Goal: Task Accomplishment & Management: Use online tool/utility

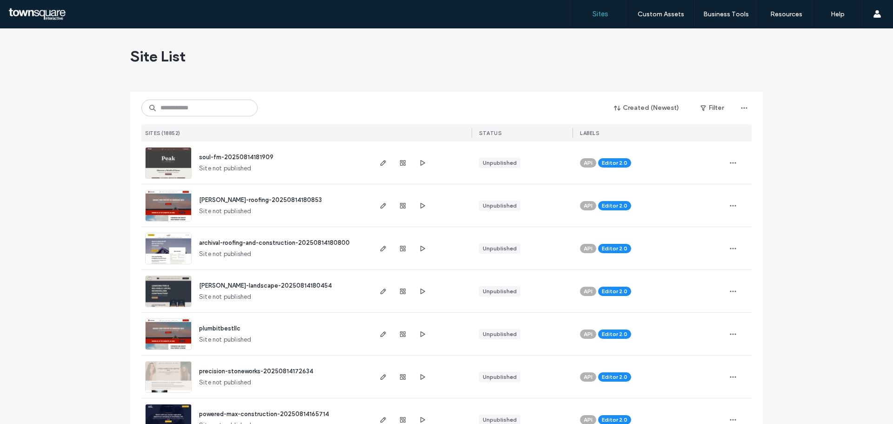
click at [226, 119] on div "Created (Newest) Filter SITES (18852) STATUS LABELS" at bounding box center [446, 117] width 610 height 50
click at [224, 118] on div "Created (Newest) Filter SITES (18852) STATUS LABELS" at bounding box center [446, 117] width 610 height 50
click at [221, 102] on input at bounding box center [199, 108] width 116 height 17
paste input "**********"
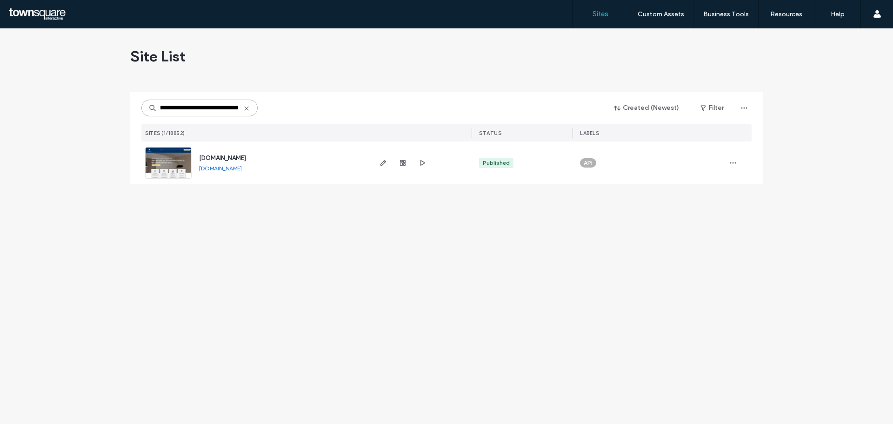
type input "**********"
click at [232, 155] on span "www.trinityelectricalsystems.com" at bounding box center [222, 157] width 47 height 7
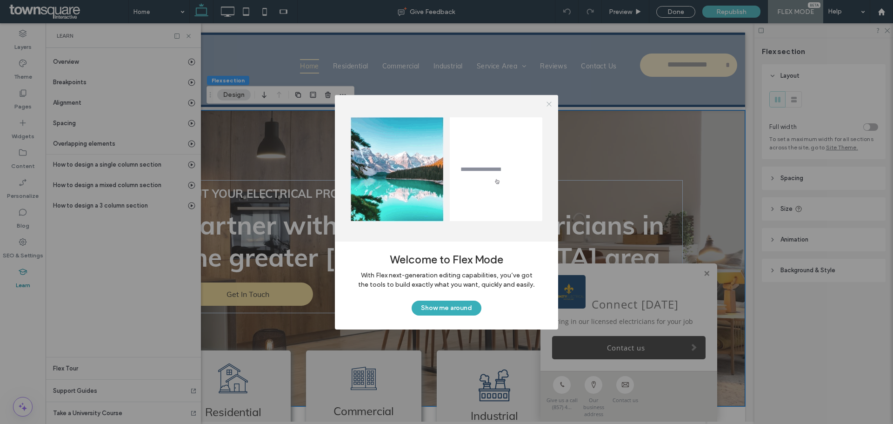
click at [549, 106] on icon at bounding box center [549, 103] width 7 height 7
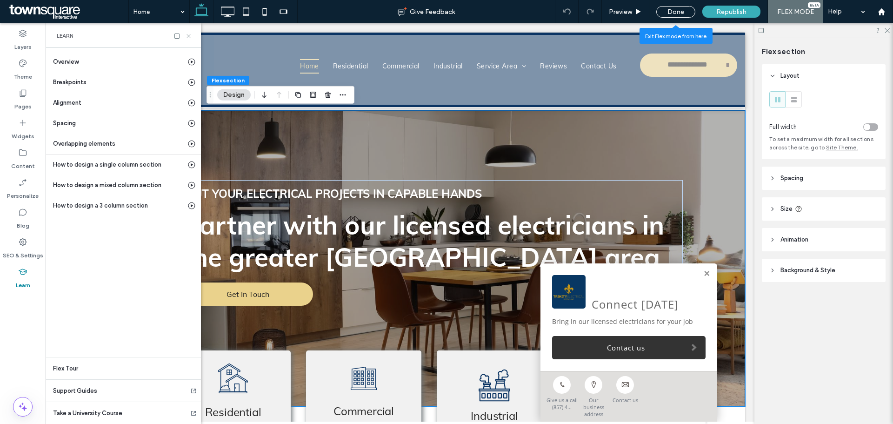
click at [188, 39] on icon at bounding box center [188, 36] width 7 height 7
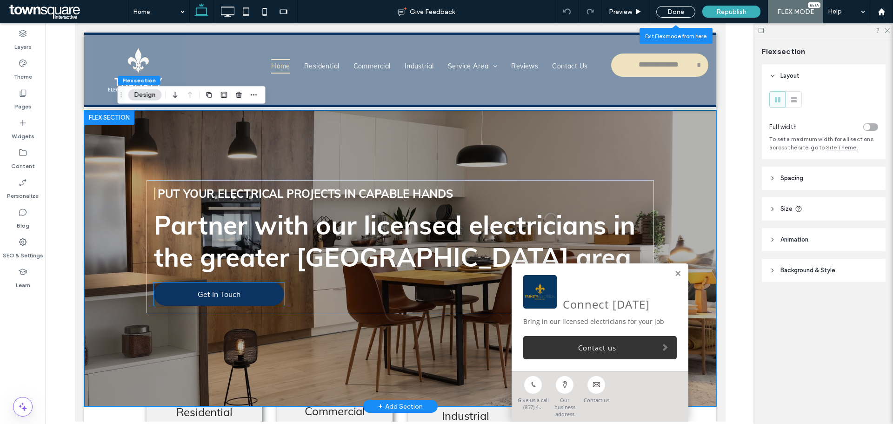
click at [266, 292] on link "Get In Touch" at bounding box center [218, 293] width 130 height 23
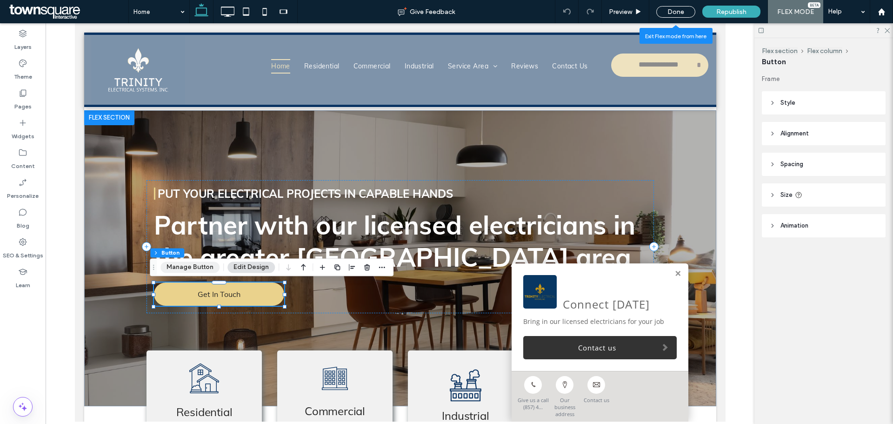
click at [208, 266] on button "Manage Button" at bounding box center [189, 266] width 59 height 11
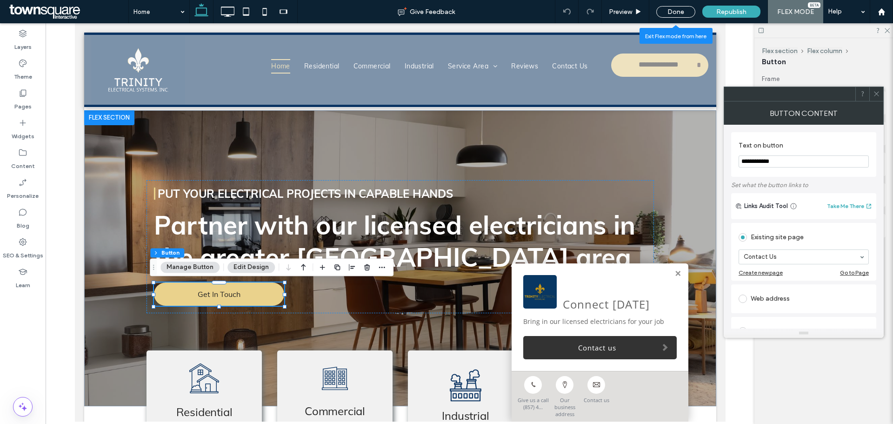
click at [787, 166] on input "**********" at bounding box center [804, 161] width 130 height 12
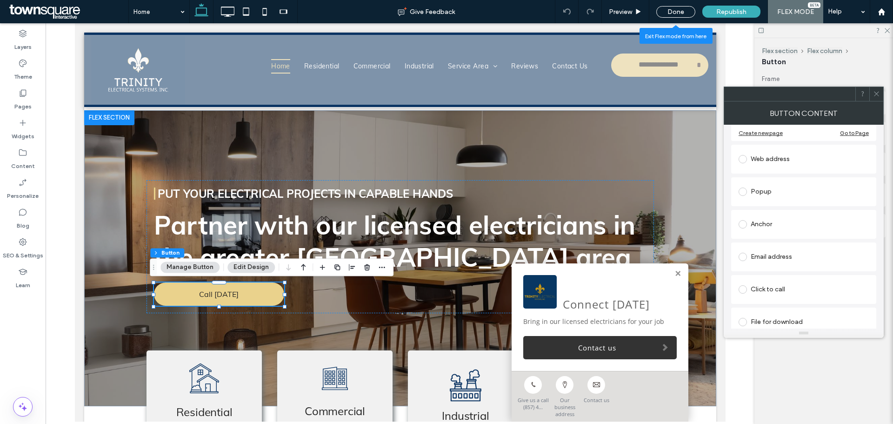
scroll to position [148, 0]
type input "**********"
click at [762, 280] on div "Click to call" at bounding box center [804, 281] width 130 height 15
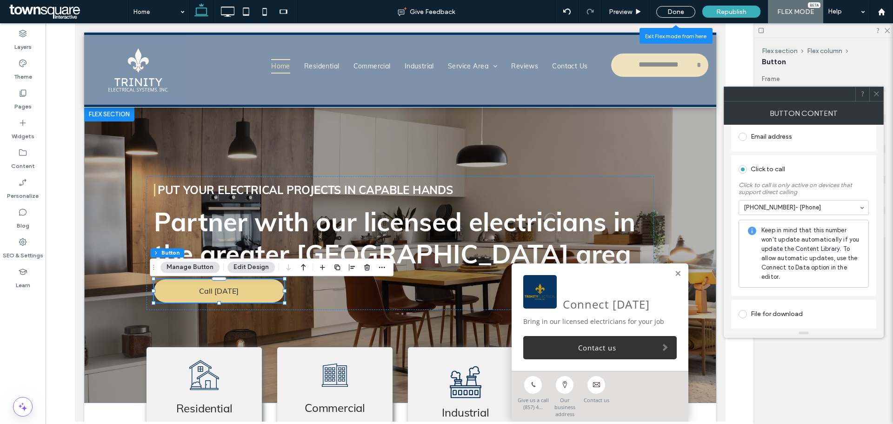
scroll to position [231, 0]
click at [878, 95] on use at bounding box center [876, 94] width 5 height 5
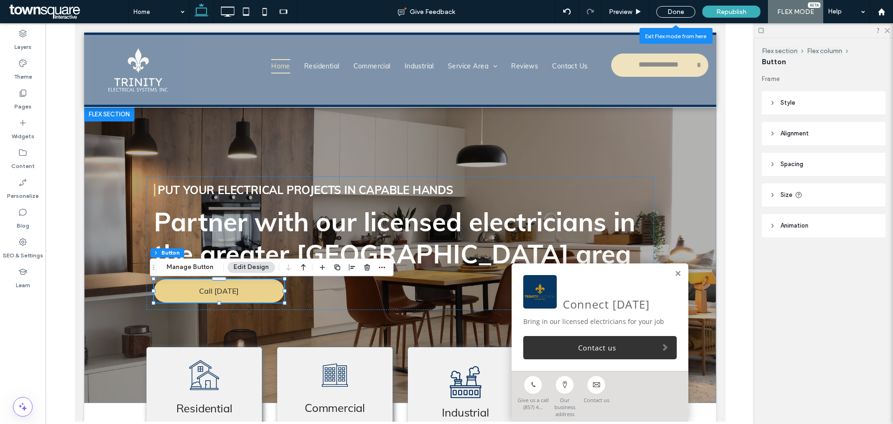
click at [793, 220] on header "Animation" at bounding box center [824, 225] width 124 height 23
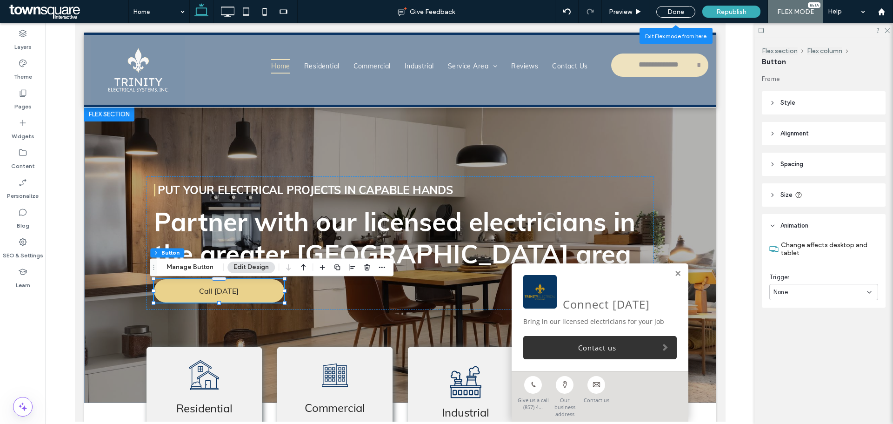
click at [821, 293] on div "None" at bounding box center [820, 291] width 93 height 9
click at [818, 331] on div "Entrance" at bounding box center [824, 324] width 108 height 16
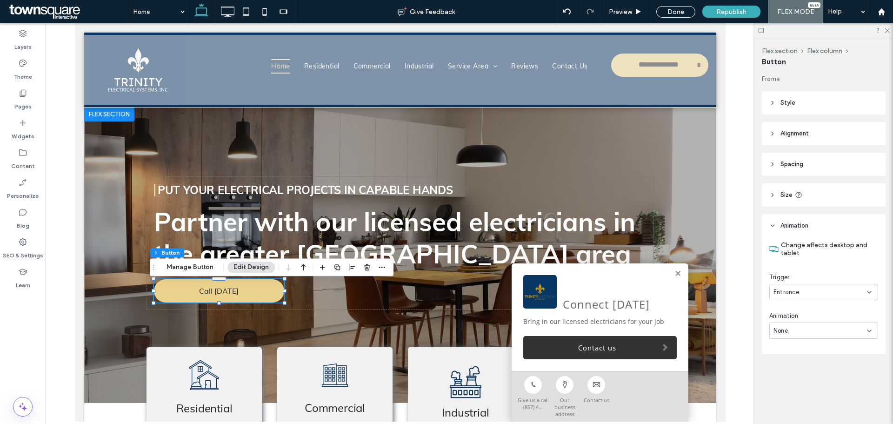
click at [818, 331] on div "None" at bounding box center [820, 330] width 93 height 9
click at [827, 269] on div "Slide In" at bounding box center [824, 265] width 108 height 16
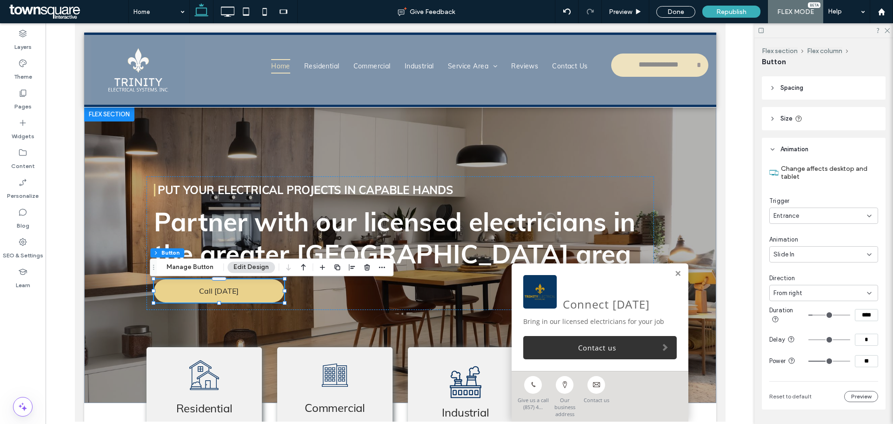
scroll to position [0, 0]
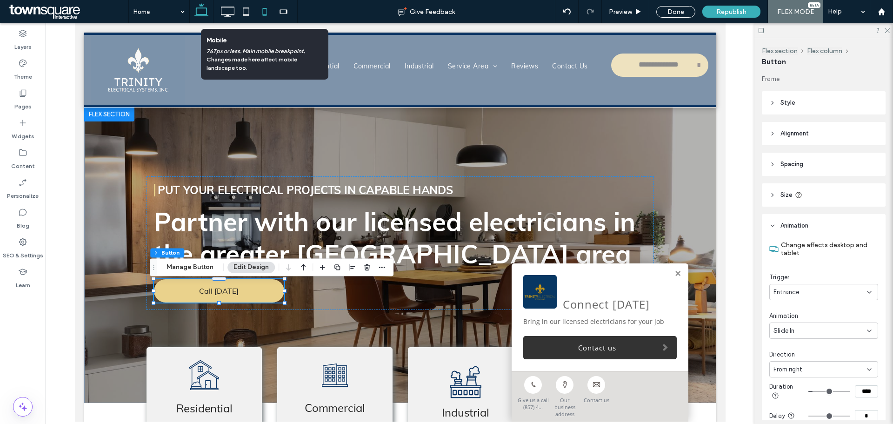
click at [264, 20] on icon at bounding box center [264, 11] width 19 height 19
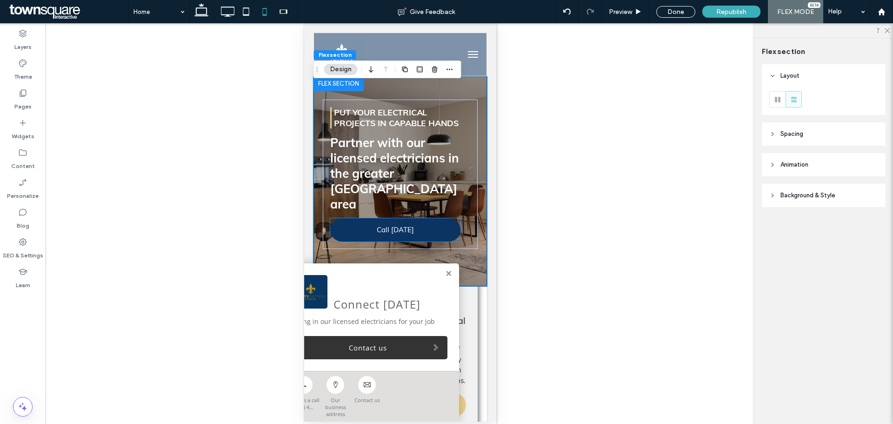
click at [427, 218] on link "Call Today" at bounding box center [395, 229] width 130 height 23
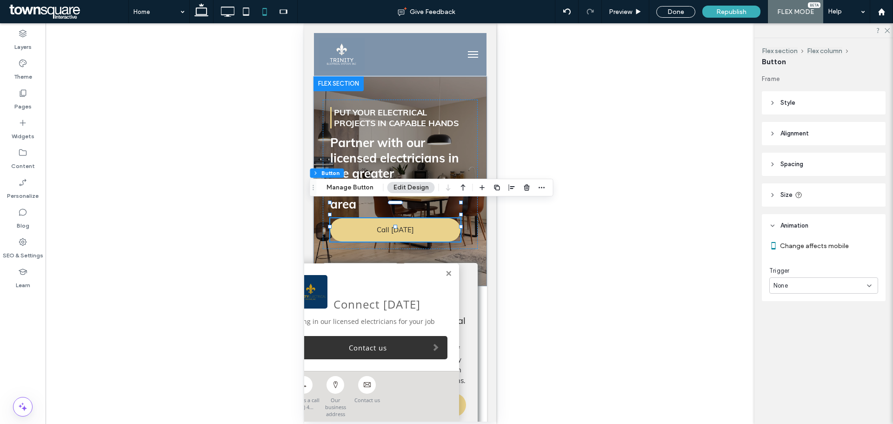
click at [803, 284] on div "None" at bounding box center [820, 285] width 93 height 9
click at [829, 315] on div "Entrance" at bounding box center [824, 318] width 108 height 16
click at [834, 320] on div "None" at bounding box center [820, 324] width 93 height 9
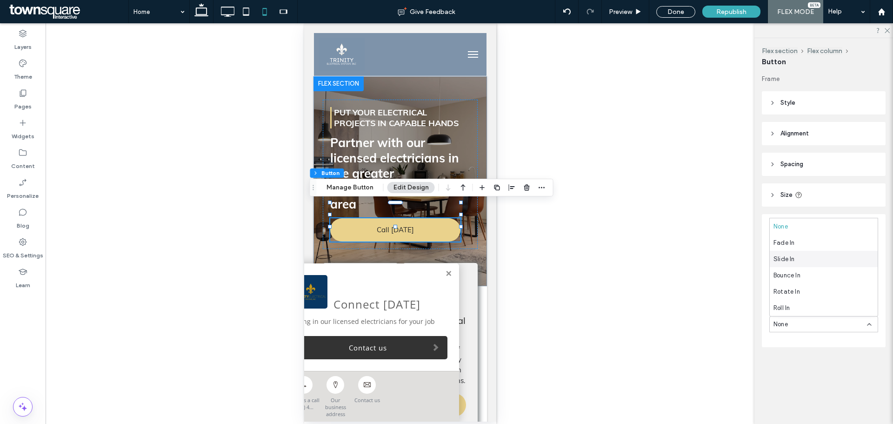
click at [838, 263] on div "Slide In" at bounding box center [824, 259] width 108 height 16
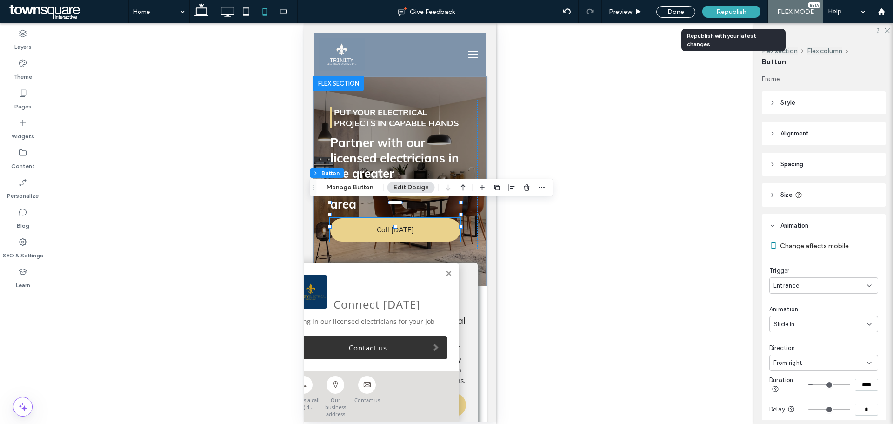
click at [742, 14] on span "Republish" at bounding box center [731, 12] width 30 height 8
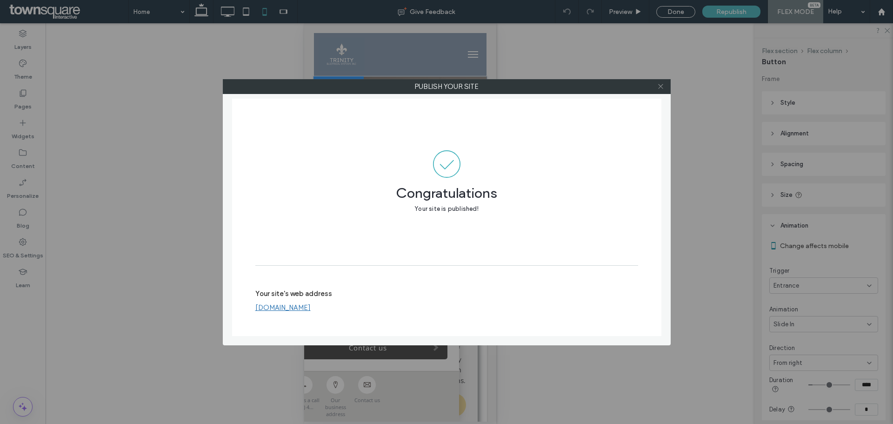
click at [663, 89] on icon at bounding box center [660, 86] width 7 height 7
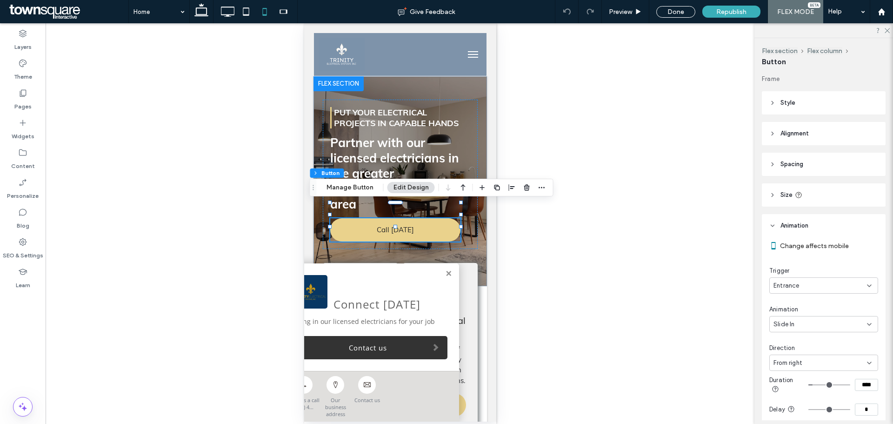
click at [662, 189] on div at bounding box center [400, 223] width 709 height 400
click at [685, 12] on div "Done" at bounding box center [675, 12] width 39 height 12
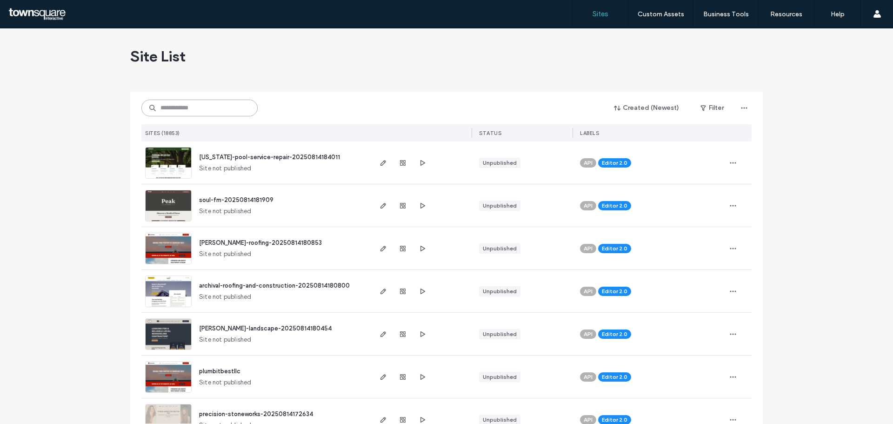
click at [238, 107] on input at bounding box center [199, 108] width 116 height 17
paste input "**********"
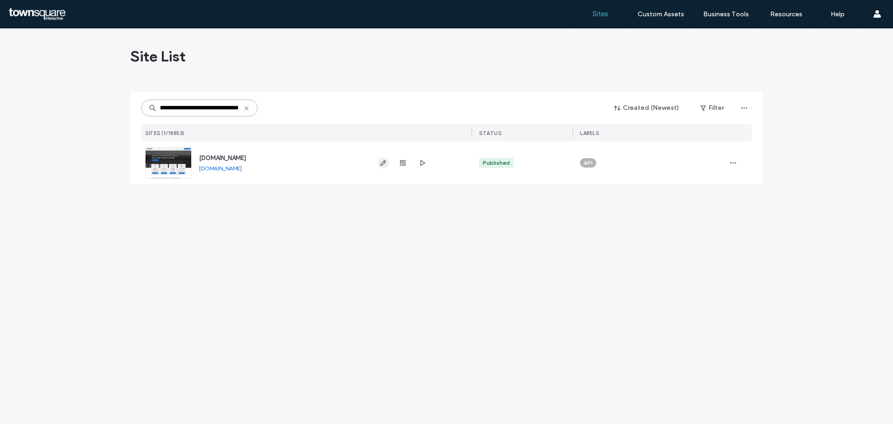
type input "**********"
click at [381, 165] on icon "button" at bounding box center [383, 162] width 7 height 7
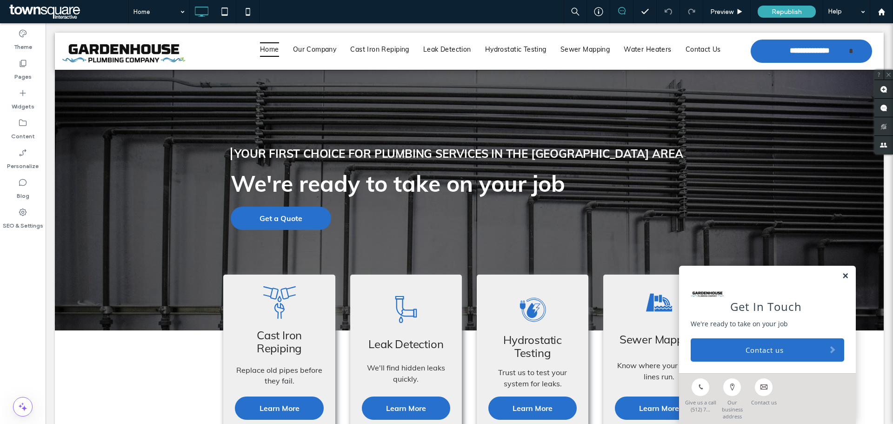
drag, startPoint x: 46, startPoint y: 23, endPoint x: 839, endPoint y: 284, distance: 835.2
click at [842, 280] on link at bounding box center [845, 276] width 7 height 8
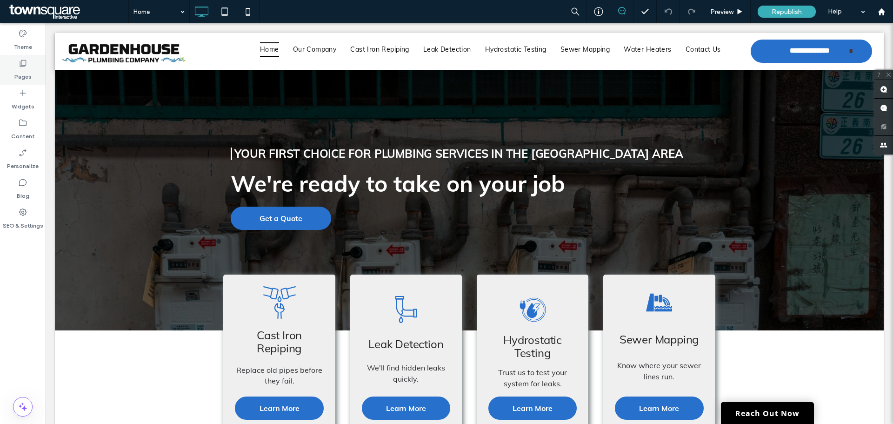
click at [26, 73] on label "Pages" at bounding box center [22, 74] width 17 height 13
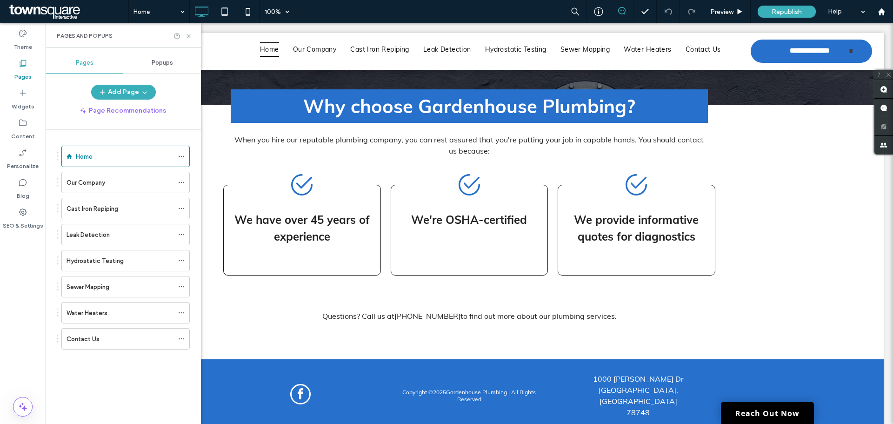
scroll to position [928, 0]
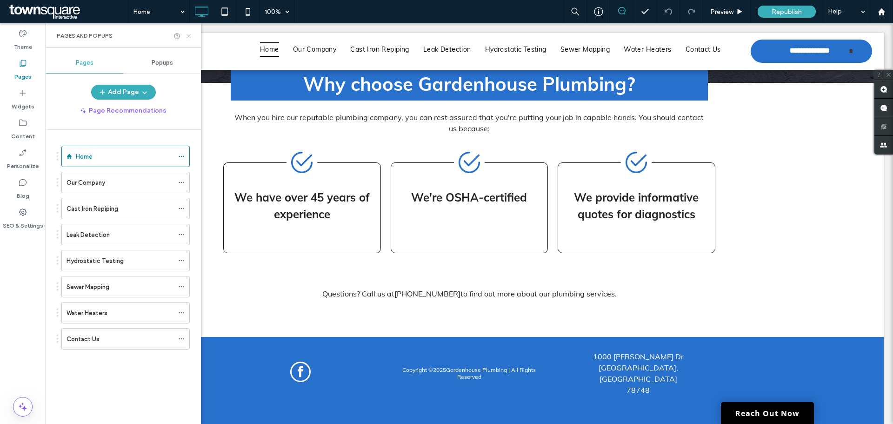
click at [188, 35] on use at bounding box center [189, 36] width 4 height 4
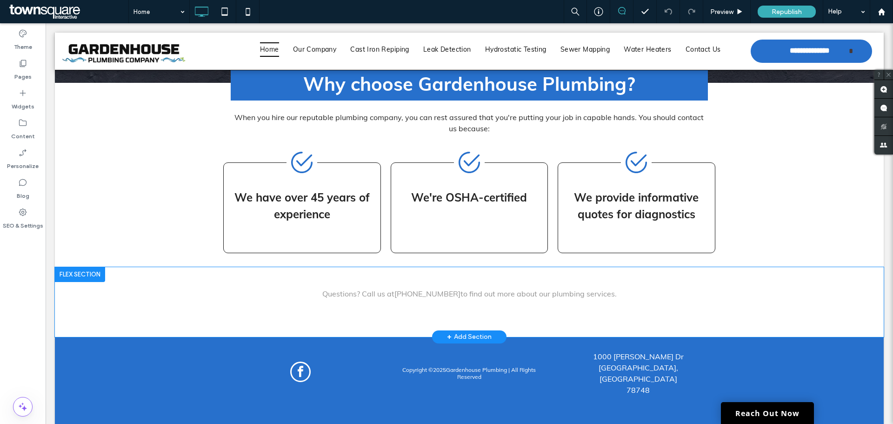
click at [471, 332] on div "+ Add Section" at bounding box center [469, 337] width 45 height 10
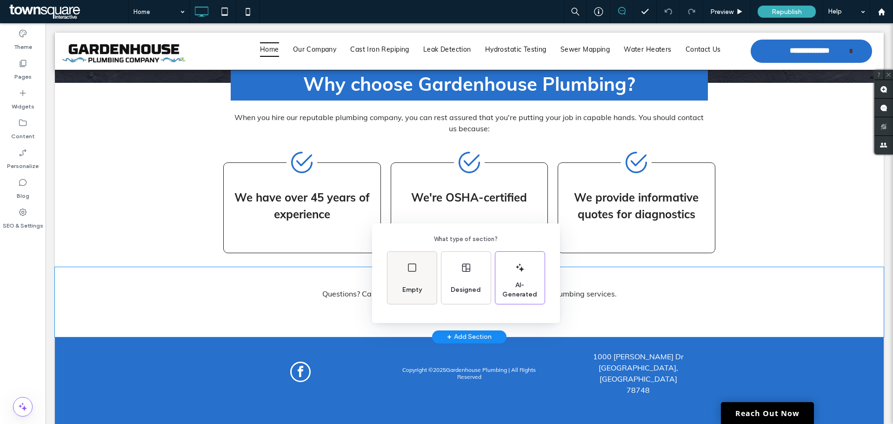
click at [416, 272] on icon at bounding box center [412, 267] width 11 height 11
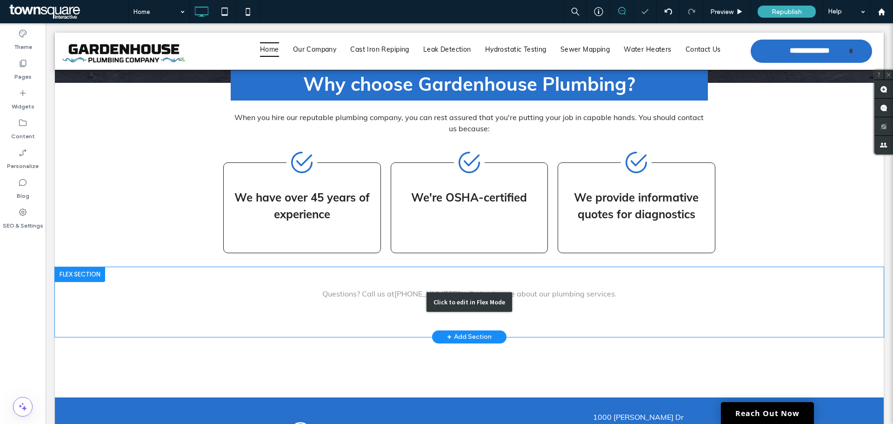
scroll to position [989, 0]
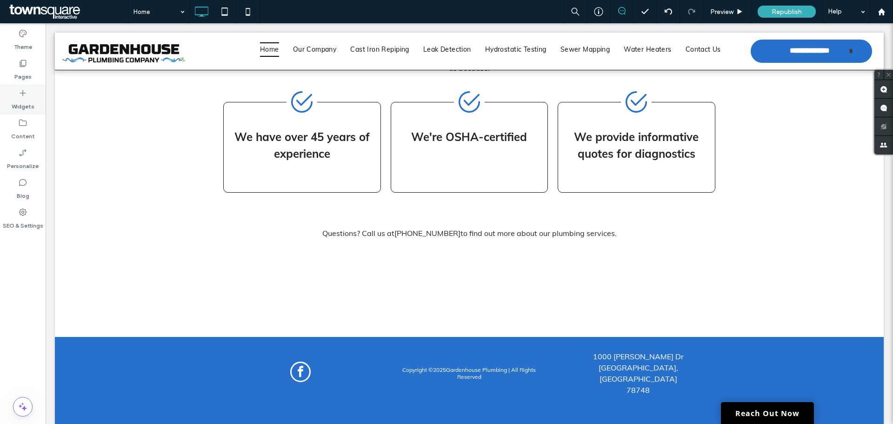
click at [24, 101] on label "Widgets" at bounding box center [23, 104] width 23 height 13
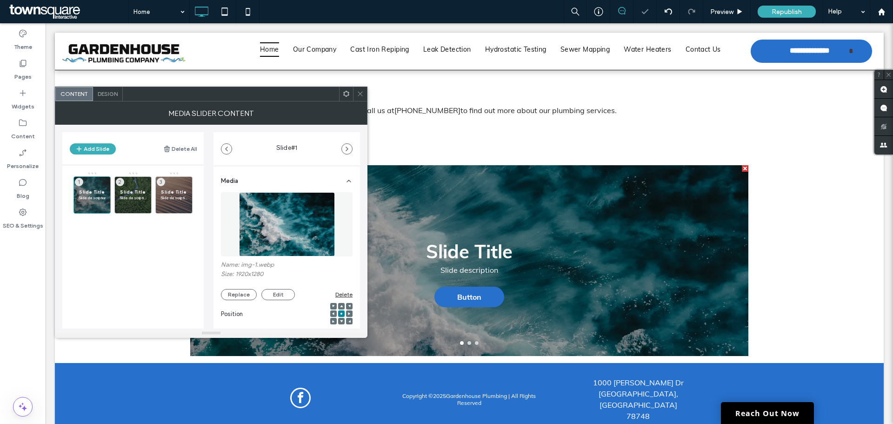
scroll to position [1112, 0]
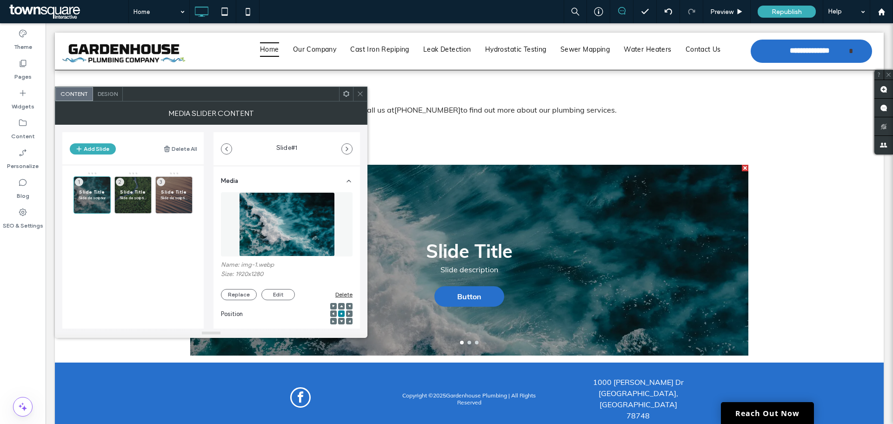
click at [148, 217] on div "Slide Title Slide description 1 Slide Title Slide description 2 Slide Title Sli…" at bounding box center [138, 221] width 130 height 98
click at [148, 209] on icon at bounding box center [145, 208] width 7 height 8
click at [188, 207] on icon at bounding box center [186, 208] width 7 height 8
click at [97, 194] on span "Slide Title" at bounding box center [92, 192] width 27 height 6
click at [342, 291] on div "Delete" at bounding box center [343, 294] width 17 height 7
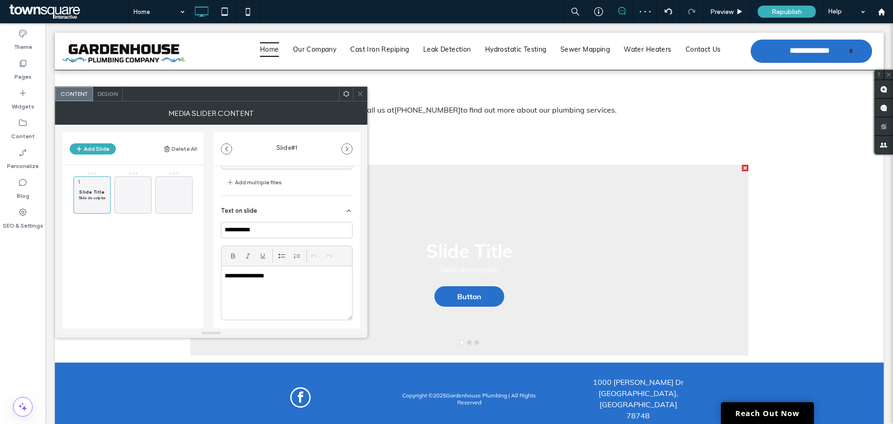
scroll to position [87, 0]
click at [286, 237] on input "**********" at bounding box center [287, 230] width 132 height 16
paste input
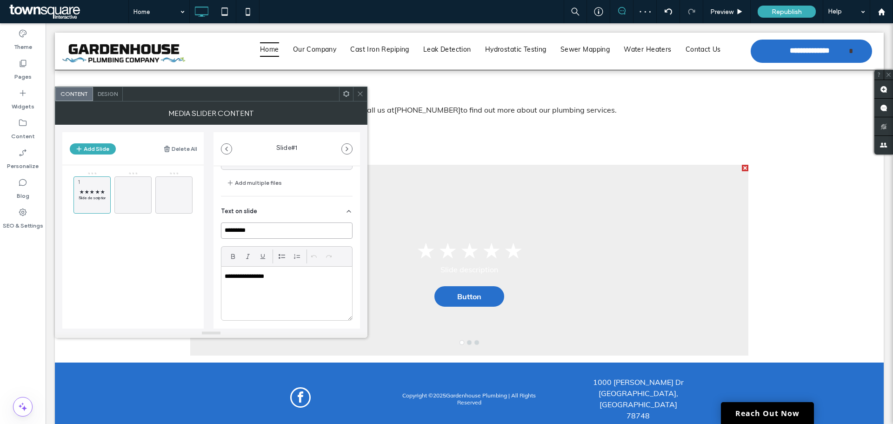
type input "*********"
click at [291, 291] on div "**********" at bounding box center [286, 293] width 131 height 53
click at [261, 288] on div "**********" at bounding box center [286, 293] width 131 height 53
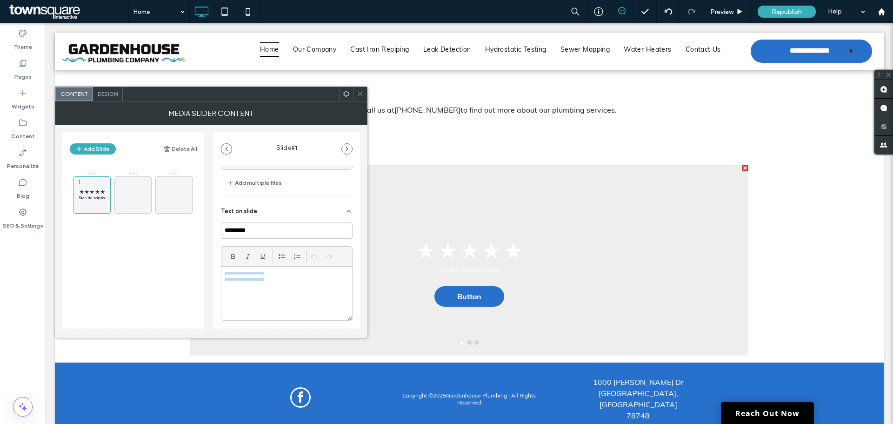
paste div
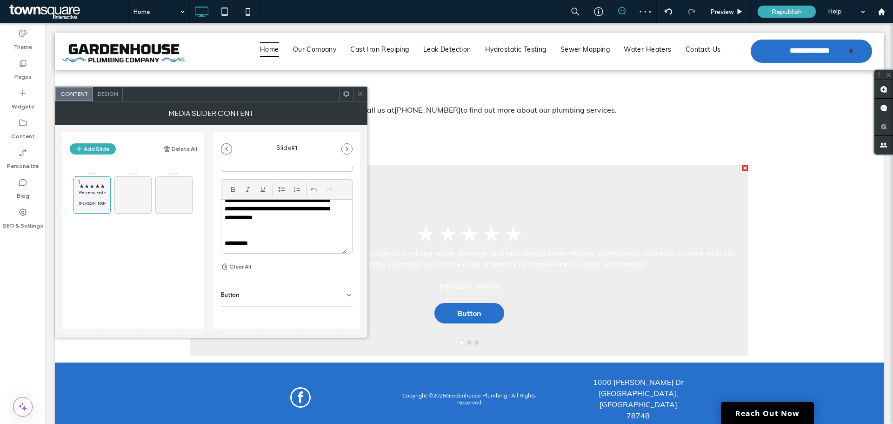
scroll to position [0, 0]
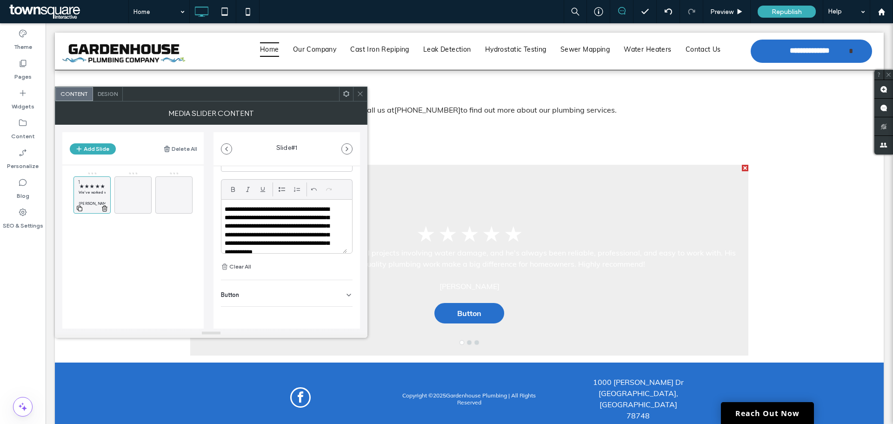
click at [78, 207] on icon at bounding box center [79, 208] width 7 height 8
drag, startPoint x: 95, startPoint y: 226, endPoint x: 131, endPoint y: 180, distance: 58.3
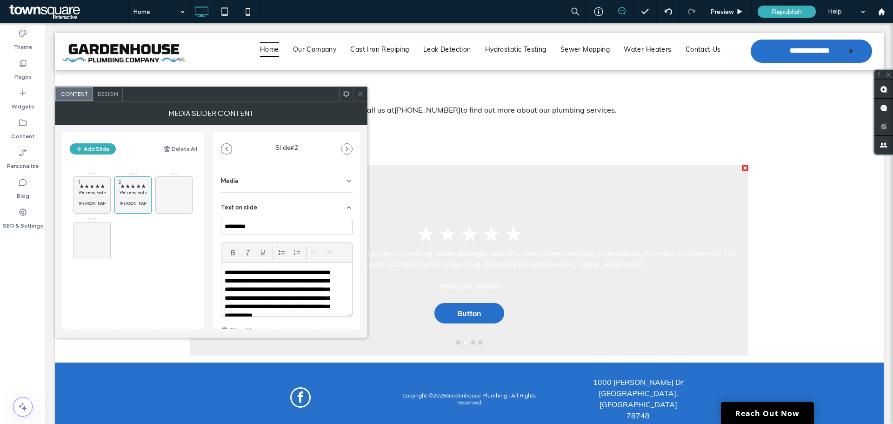
click at [284, 290] on p "**********" at bounding box center [281, 298] width 112 height 60
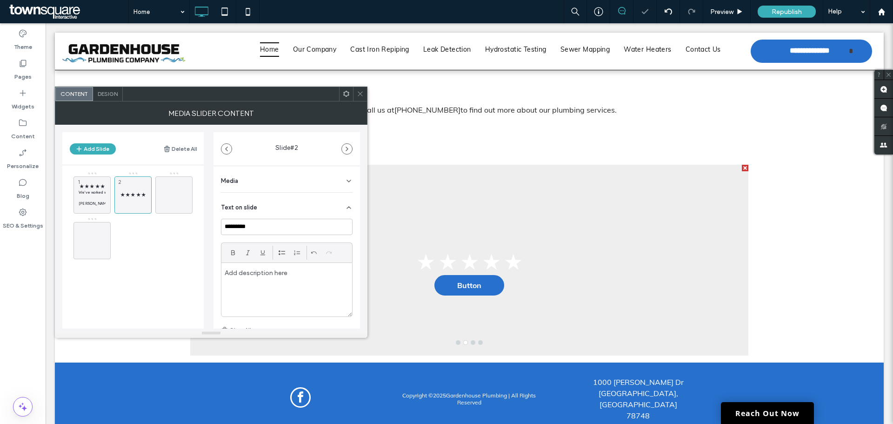
paste div
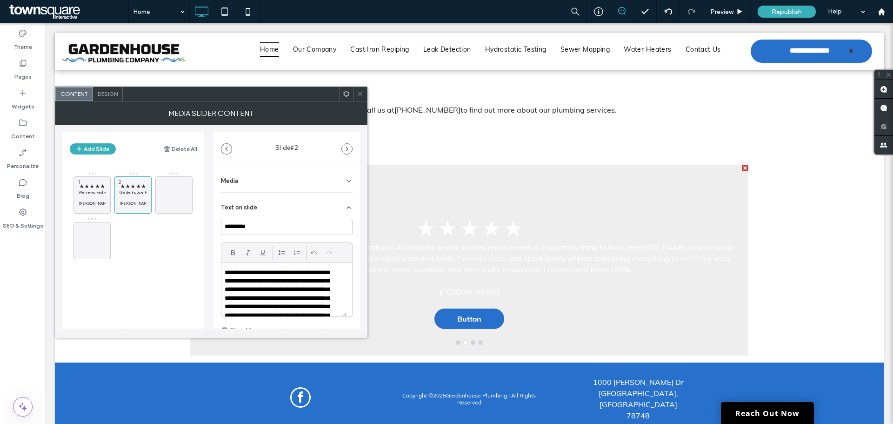
scroll to position [60, 0]
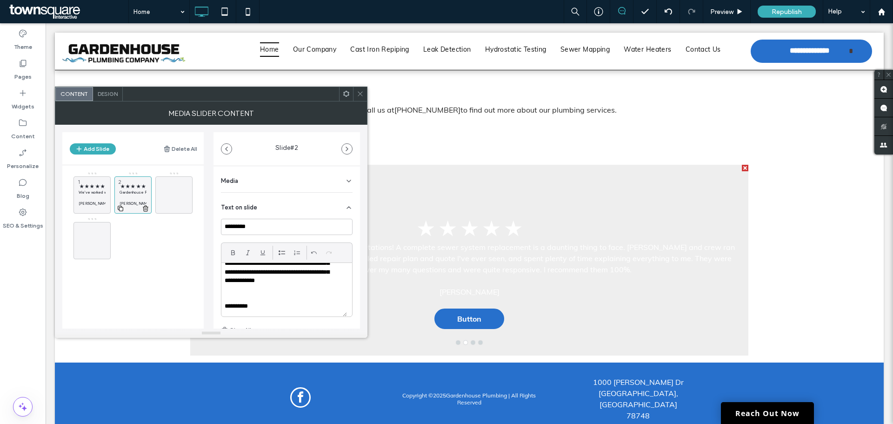
click at [120, 206] on icon at bounding box center [120, 208] width 7 height 8
drag, startPoint x: 139, startPoint y: 236, endPoint x: 187, endPoint y: 186, distance: 69.7
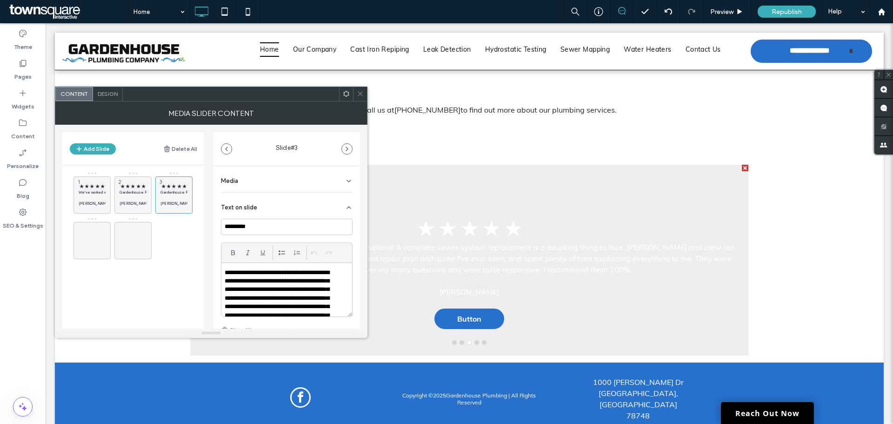
click at [323, 276] on p "**********" at bounding box center [281, 311] width 112 height 86
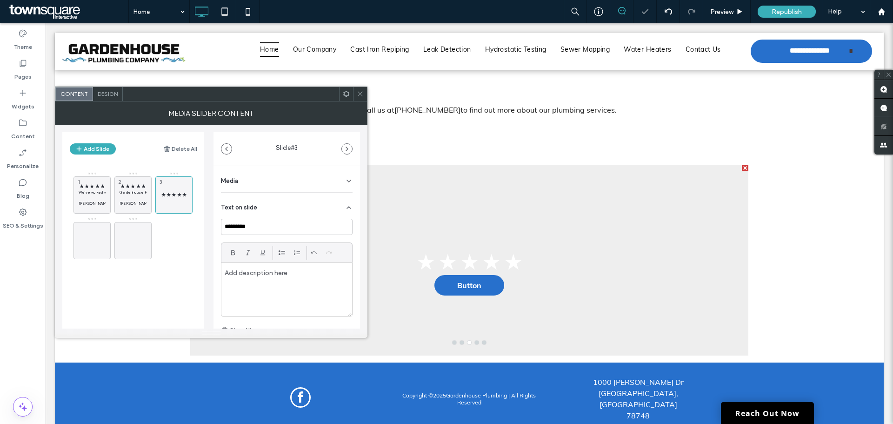
paste div
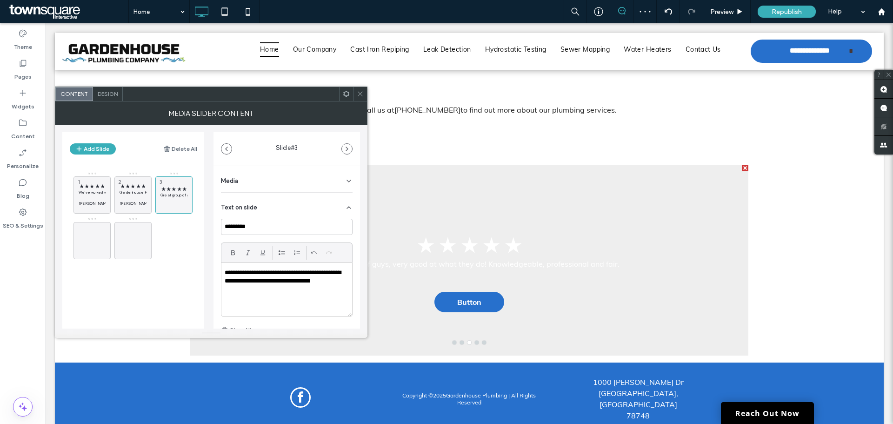
click at [238, 281] on p "**********" at bounding box center [284, 276] width 119 height 17
click at [303, 287] on p at bounding box center [287, 289] width 124 height 8
click at [300, 299] on div "**********" at bounding box center [286, 289] width 131 height 53
click at [276, 299] on div "**********" at bounding box center [286, 289] width 131 height 53
click at [163, 209] on icon at bounding box center [161, 208] width 7 height 8
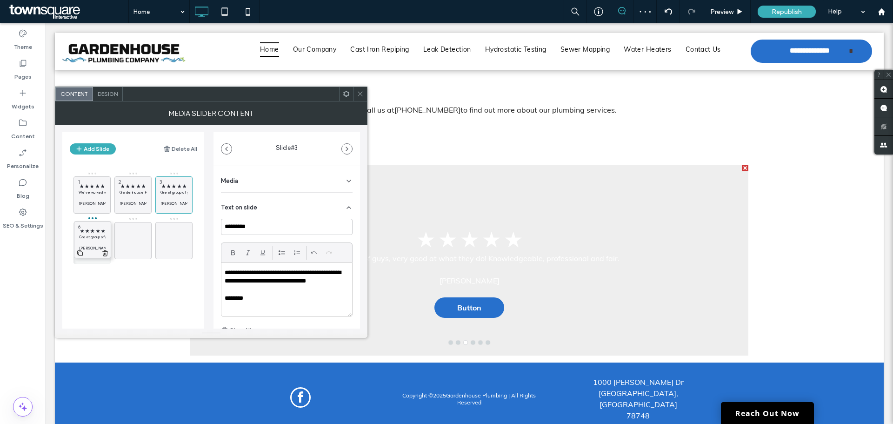
drag, startPoint x: 178, startPoint y: 243, endPoint x: 95, endPoint y: 245, distance: 82.3
click at [316, 283] on p "**********" at bounding box center [284, 276] width 119 height 17
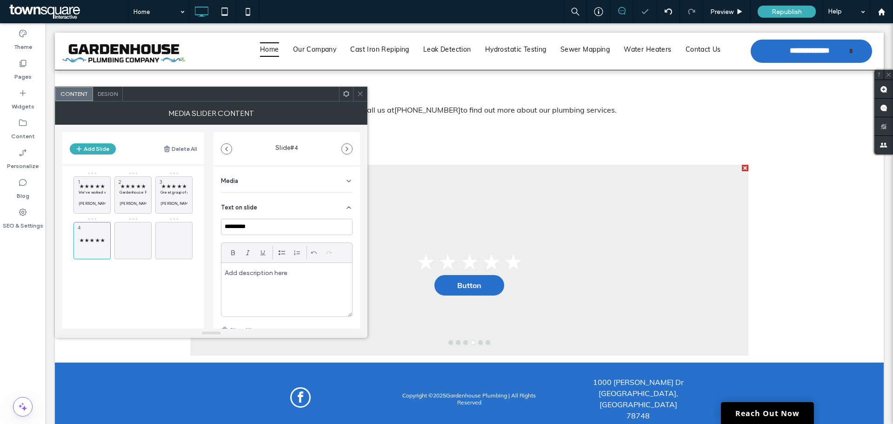
paste div
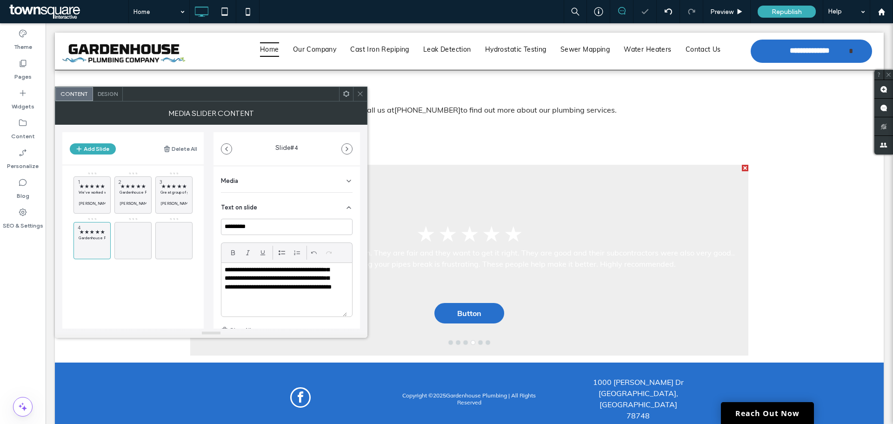
scroll to position [29, 0]
click at [80, 253] on icon at bounding box center [79, 254] width 7 height 8
drag, startPoint x: 92, startPoint y: 282, endPoint x: 127, endPoint y: 233, distance: 60.9
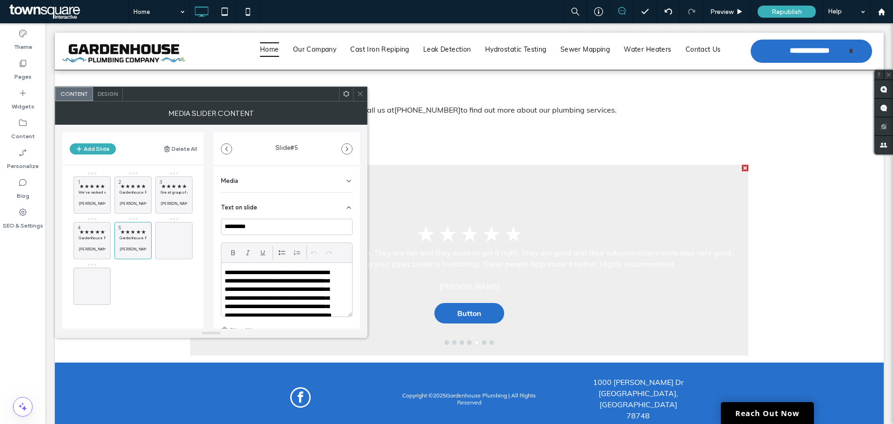
click at [328, 310] on p "**********" at bounding box center [281, 298] width 112 height 60
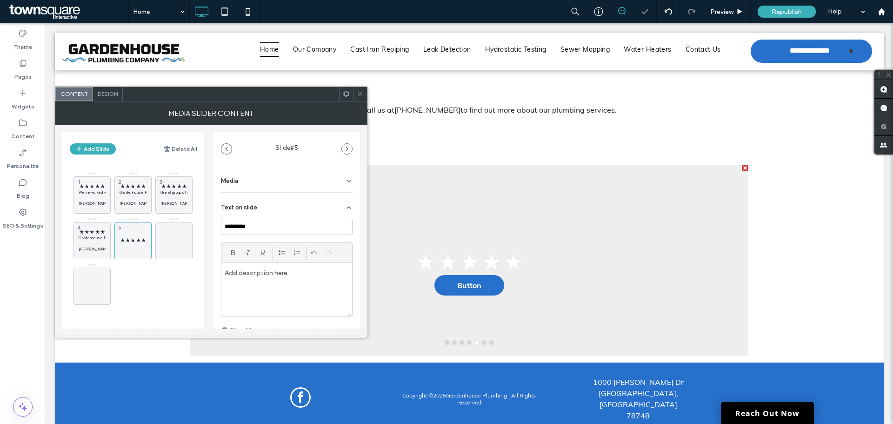
paste div
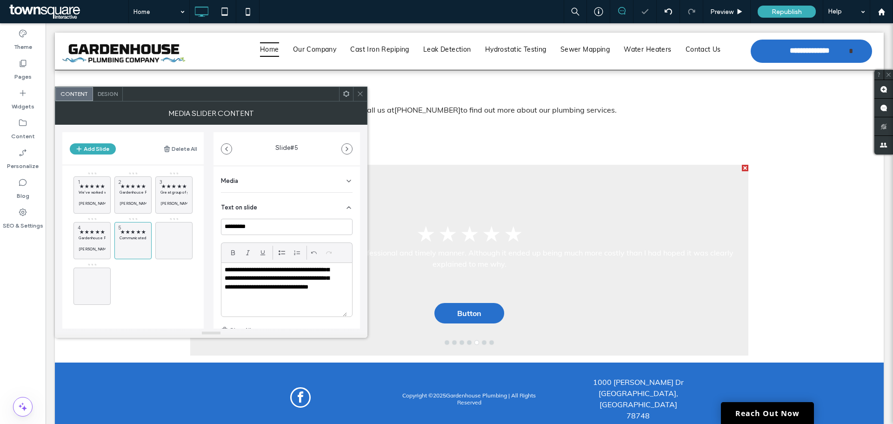
scroll to position [12, 0]
click at [120, 255] on icon at bounding box center [120, 254] width 7 height 8
drag, startPoint x: 134, startPoint y: 280, endPoint x: 170, endPoint y: 243, distance: 52.0
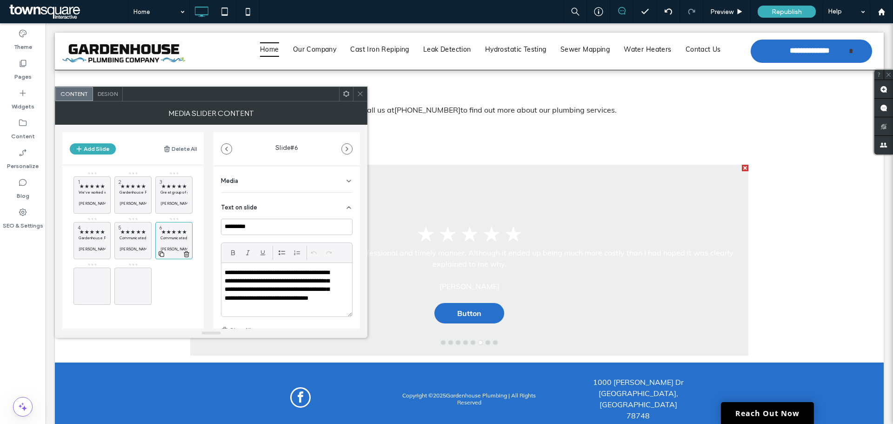
click at [188, 253] on icon at bounding box center [186, 254] width 7 height 8
click at [91, 188] on span "★ ★ ★ ★ ★" at bounding box center [92, 186] width 27 height 6
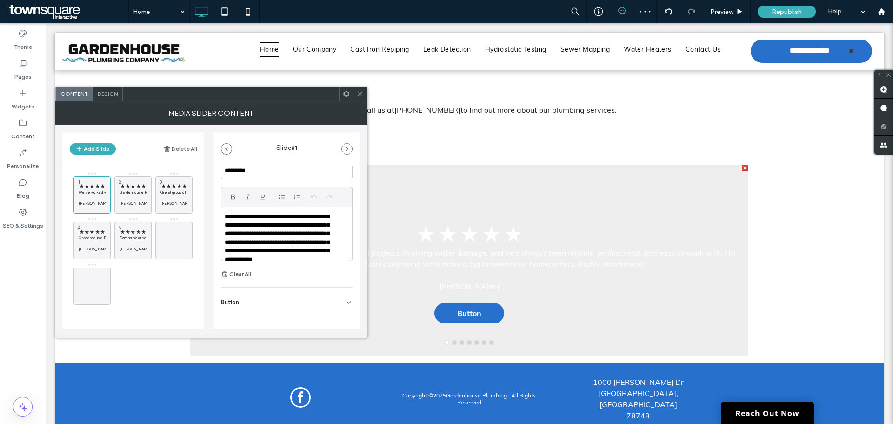
scroll to position [63, 0]
click at [345, 292] on icon at bounding box center [348, 294] width 7 height 7
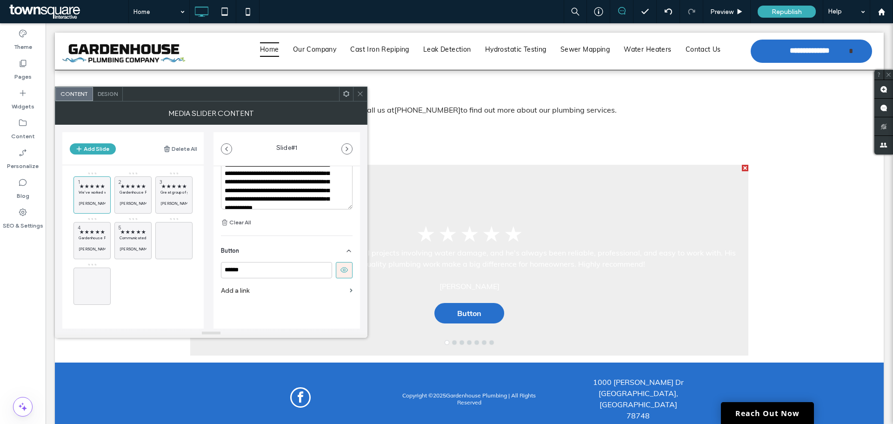
scroll to position [107, 0]
click at [341, 268] on icon at bounding box center [344, 270] width 8 height 8
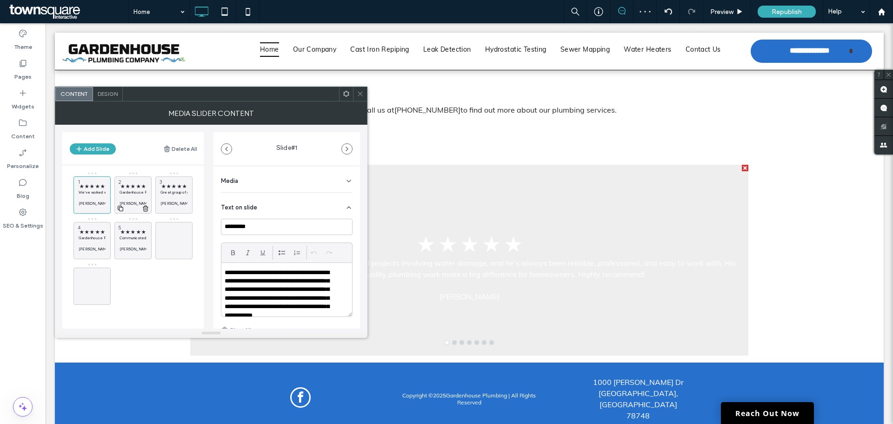
click at [138, 203] on div at bounding box center [133, 208] width 36 height 10
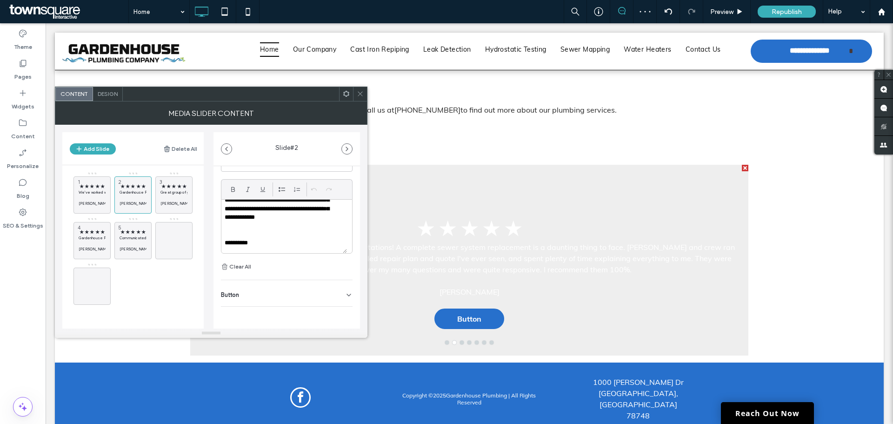
scroll to position [62, 0]
click at [337, 297] on div "Button" at bounding box center [287, 294] width 132 height 26
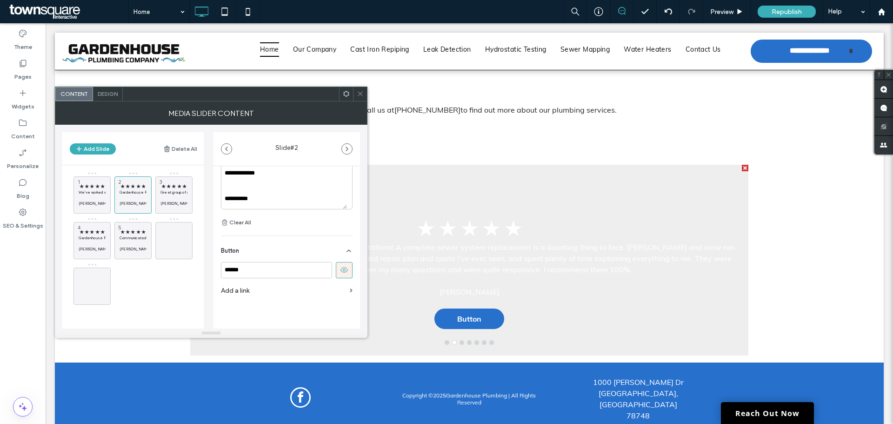
click at [342, 271] on icon at bounding box center [344, 270] width 8 height 8
click at [178, 189] on span "★ ★ ★ ★ ★" at bounding box center [173, 186] width 27 height 6
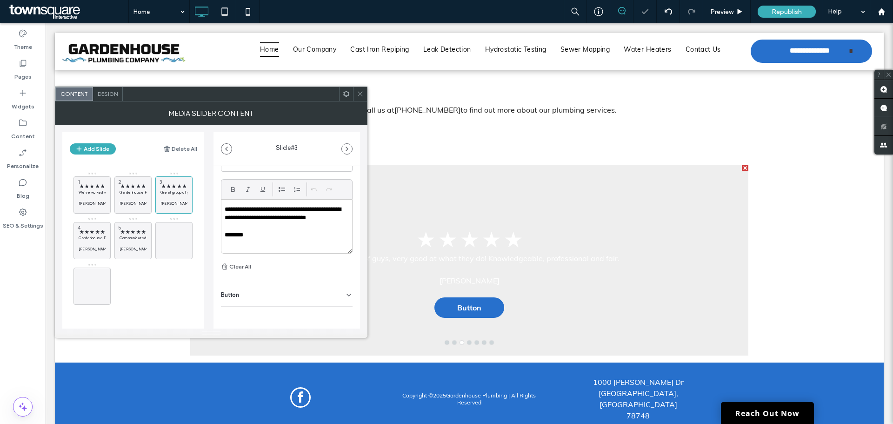
click at [336, 290] on div "Button" at bounding box center [287, 293] width 132 height 26
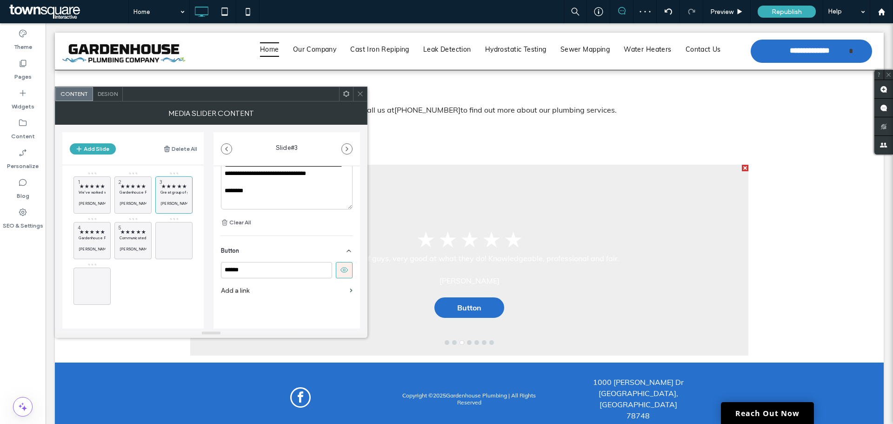
click at [341, 275] on button at bounding box center [344, 270] width 17 height 16
click at [96, 238] on p "Gardenhouse Plumbing is a delight to work with. They are fair and they want to …" at bounding box center [92, 238] width 27 height 6
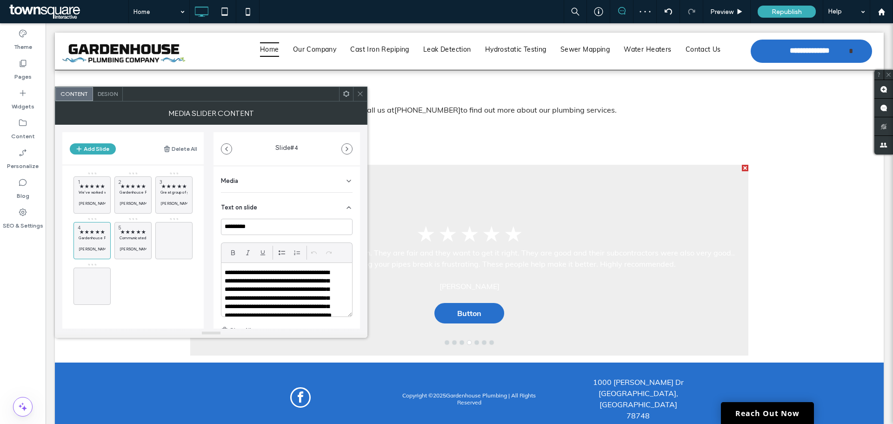
scroll to position [63, 0]
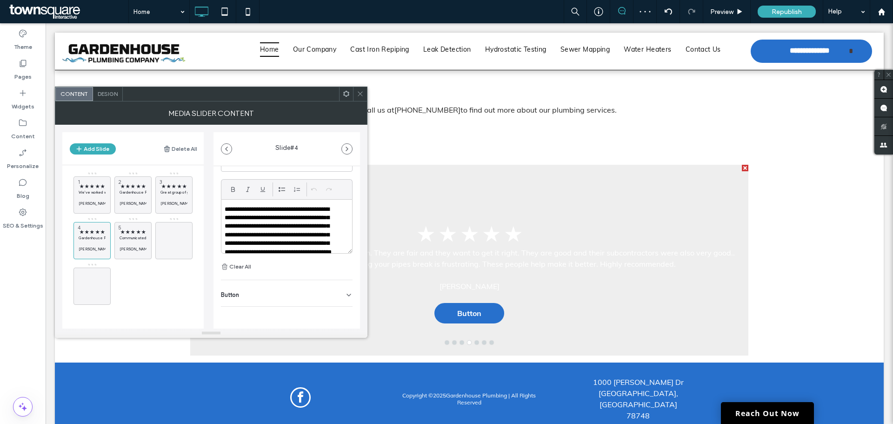
click at [340, 308] on div "**********" at bounding box center [286, 233] width 147 height 260
click at [345, 292] on icon at bounding box center [348, 294] width 7 height 7
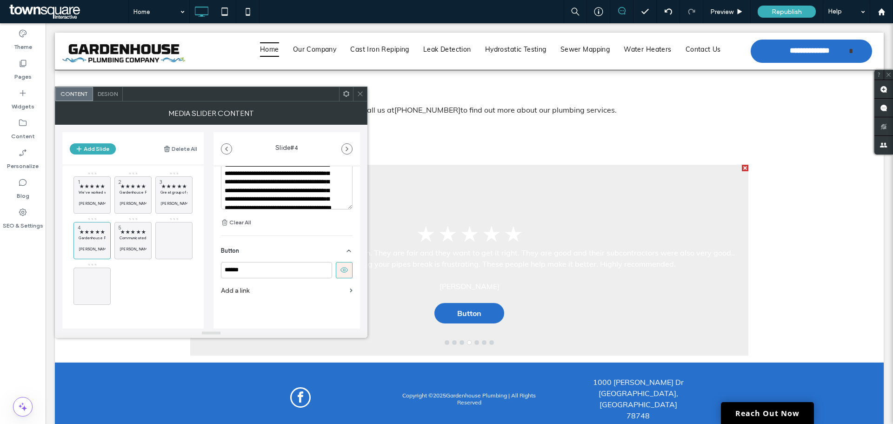
click at [343, 277] on button at bounding box center [344, 270] width 17 height 16
click at [144, 235] on p "Communicated well and did their work in a professional and timely manner. Altho…" at bounding box center [133, 238] width 27 height 6
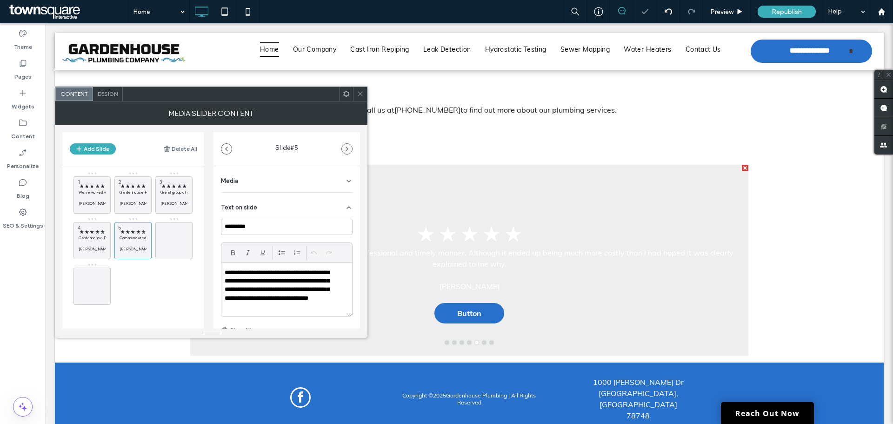
scroll to position [63, 0]
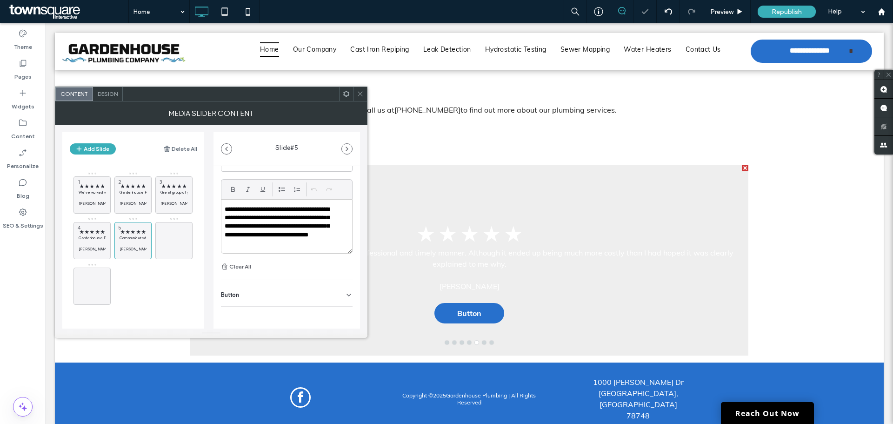
click at [345, 292] on icon at bounding box center [348, 294] width 7 height 7
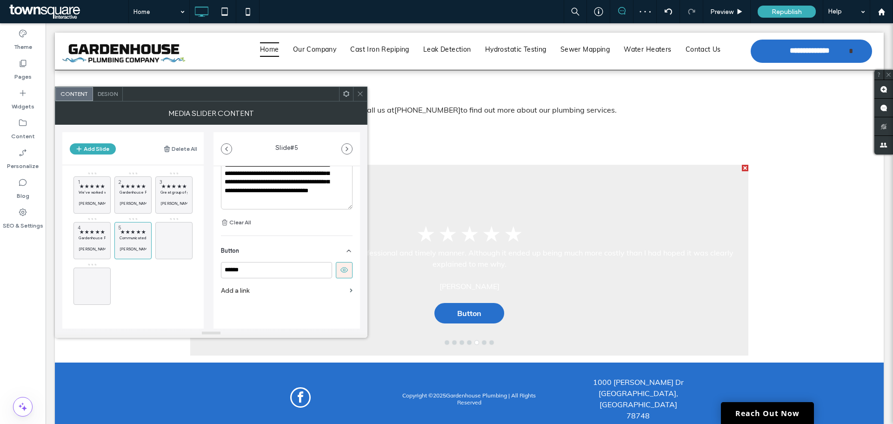
scroll to position [107, 0]
click at [340, 276] on button at bounding box center [344, 270] width 17 height 16
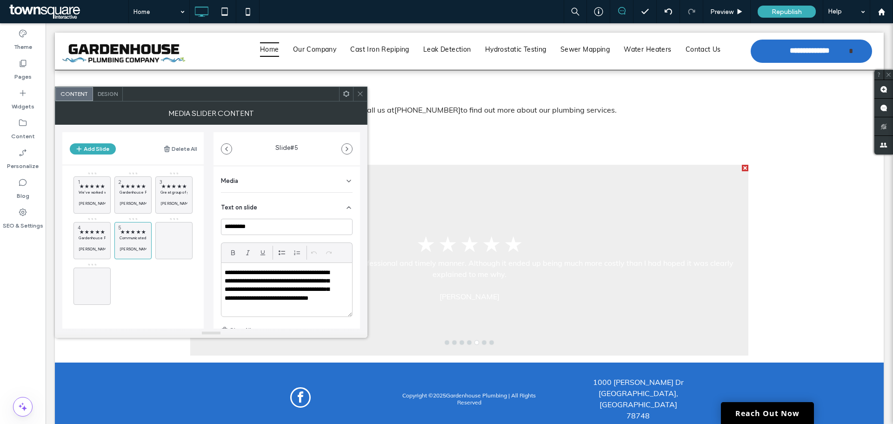
click at [361, 92] on icon at bounding box center [360, 93] width 7 height 7
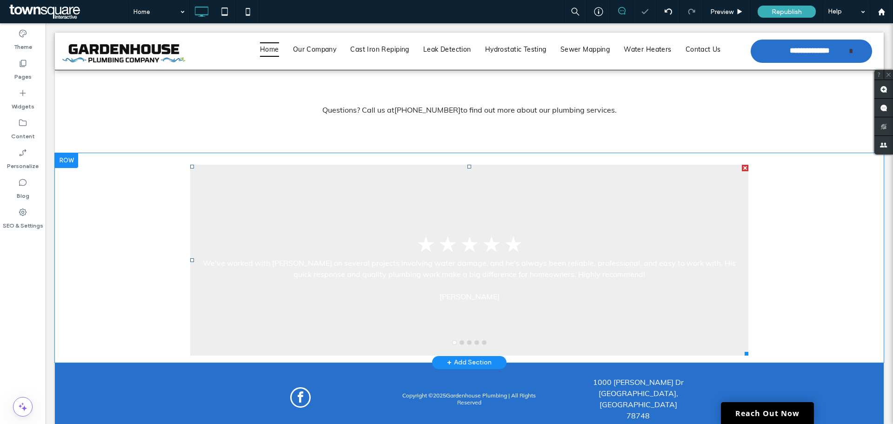
click at [584, 185] on div at bounding box center [469, 260] width 558 height 191
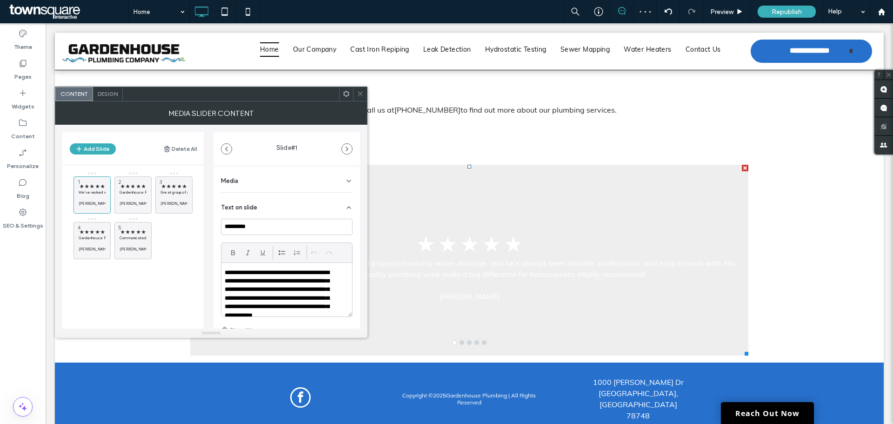
click at [361, 89] on span at bounding box center [360, 94] width 7 height 14
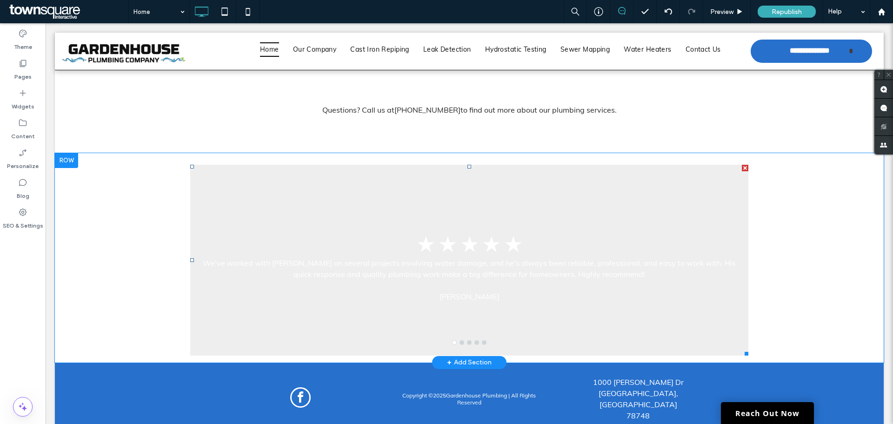
click at [214, 183] on div at bounding box center [469, 260] width 558 height 191
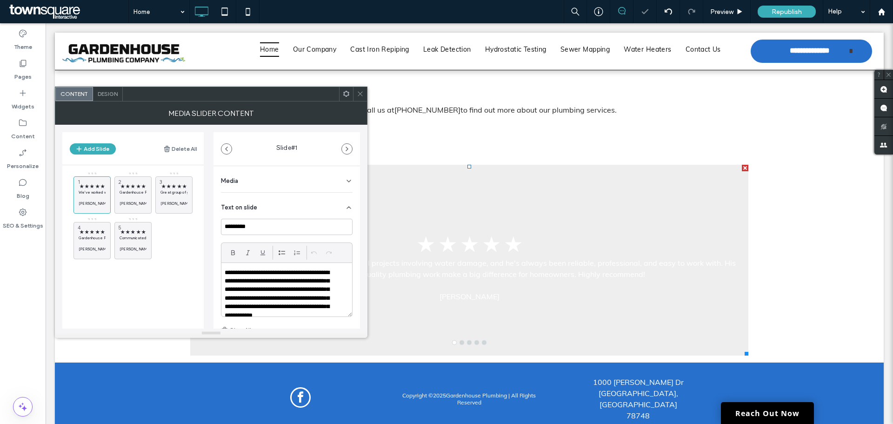
click at [114, 102] on div "MEDIA SLIDER CONTENT" at bounding box center [211, 112] width 313 height 23
click at [110, 88] on div "Design" at bounding box center [108, 94] width 30 height 14
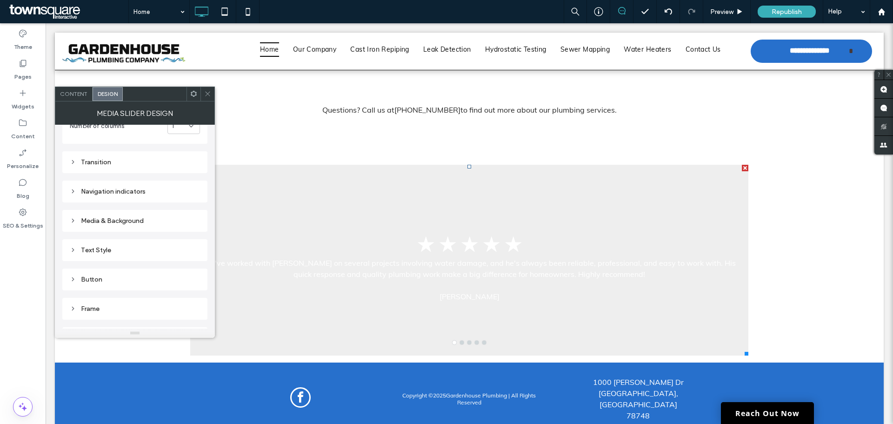
scroll to position [107, 0]
click at [135, 263] on div "Number of columns 1 Transition Navigation indicators Media & Background Text St…" at bounding box center [134, 198] width 145 height 361
click at [133, 237] on div "Number of columns 1 Transition Navigation indicators Media & Background Text St…" at bounding box center [134, 198] width 145 height 361
click at [133, 241] on div "Text Style" at bounding box center [134, 251] width 145 height 22
click at [141, 256] on div "Text Style" at bounding box center [135, 251] width 130 height 13
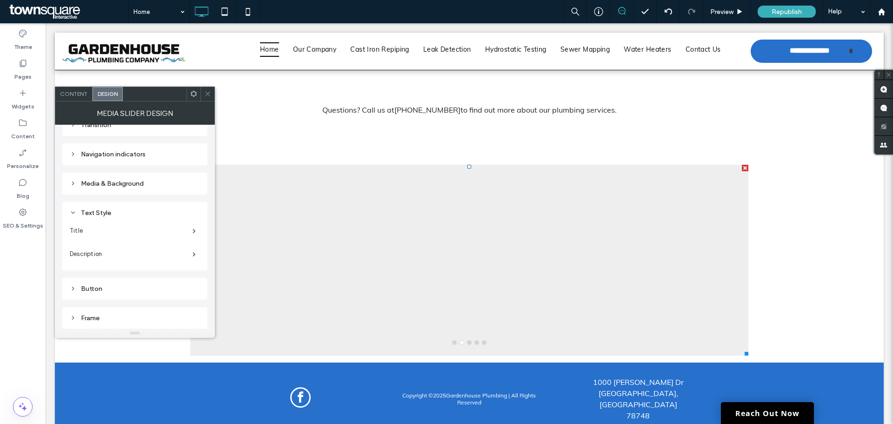
scroll to position [146, 0]
click at [128, 227] on label "Title" at bounding box center [131, 230] width 123 height 19
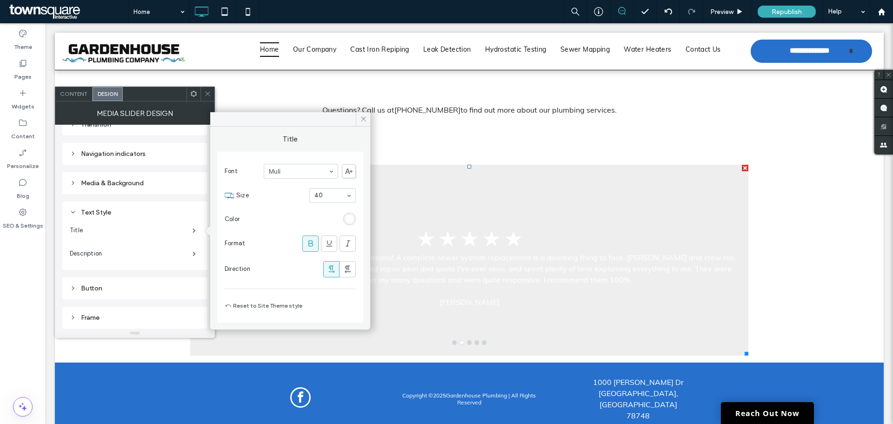
click at [349, 215] on div "rgb(255, 255, 255)" at bounding box center [350, 219] width 8 height 8
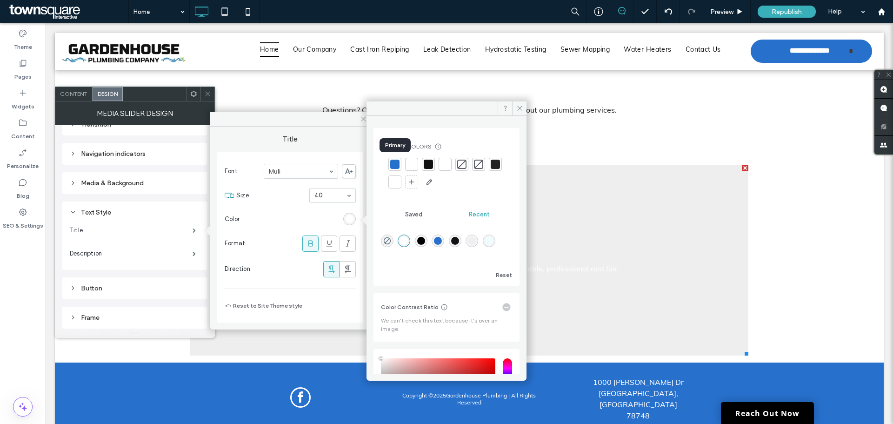
click at [397, 162] on div at bounding box center [394, 164] width 9 height 9
click at [300, 214] on section "Color" at bounding box center [290, 218] width 131 height 23
click at [157, 249] on label "Description" at bounding box center [131, 253] width 123 height 19
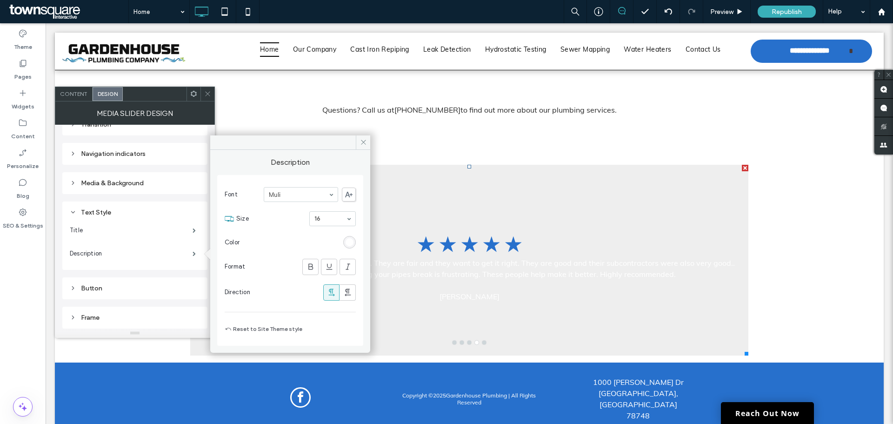
click at [352, 247] on div "rgb(255, 255, 255)" at bounding box center [349, 242] width 13 height 13
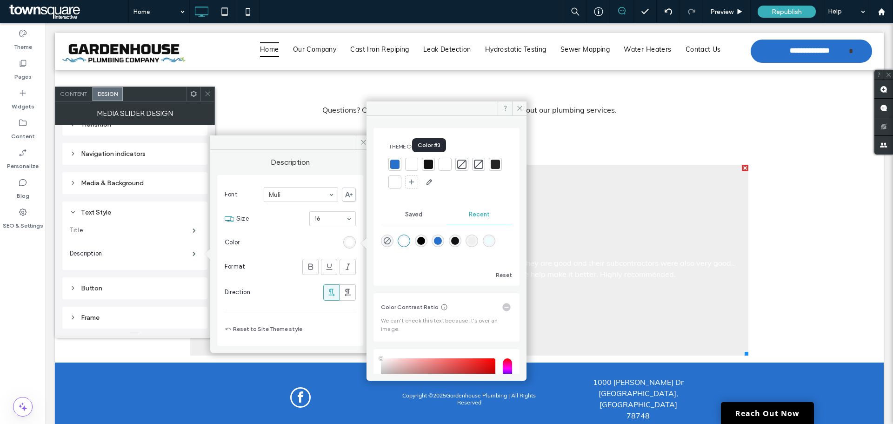
click at [430, 166] on div at bounding box center [428, 164] width 9 height 9
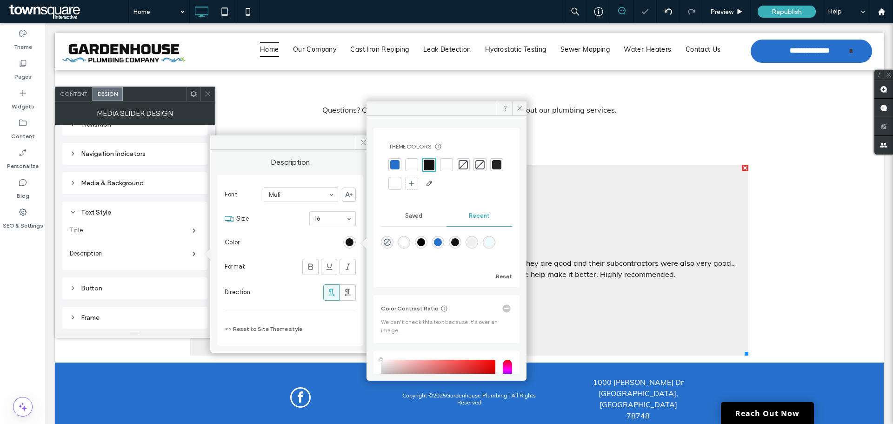
click at [323, 244] on section "Color" at bounding box center [290, 242] width 131 height 23
click at [522, 108] on icon at bounding box center [519, 108] width 7 height 7
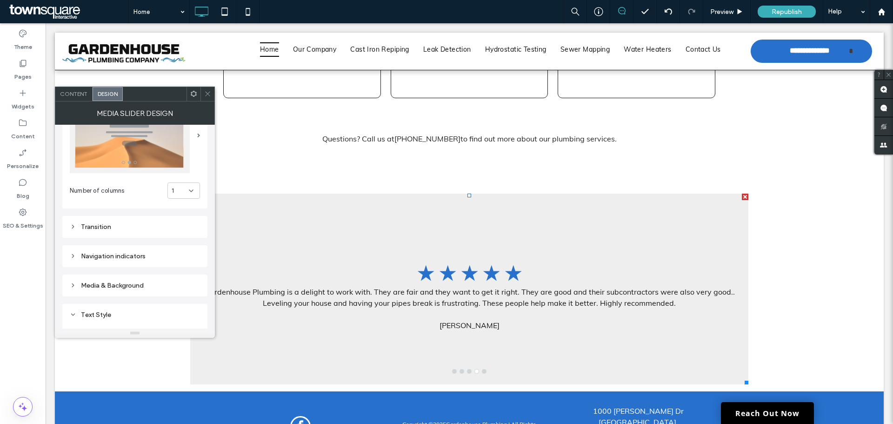
scroll to position [0, 0]
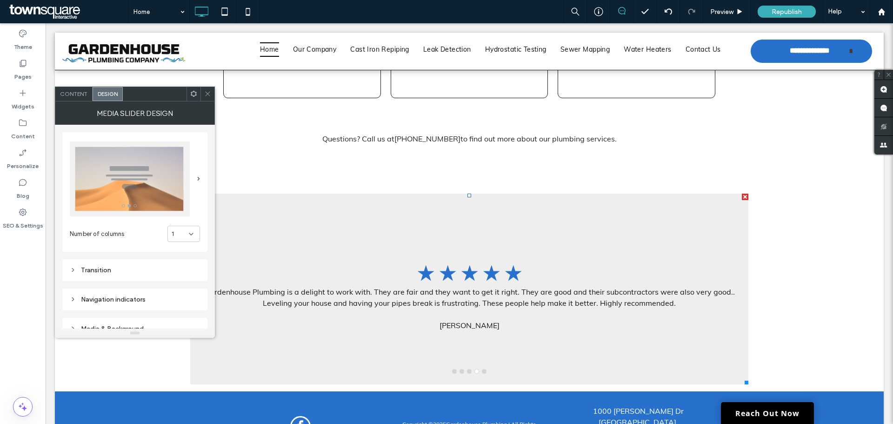
click at [208, 92] on icon at bounding box center [207, 93] width 7 height 7
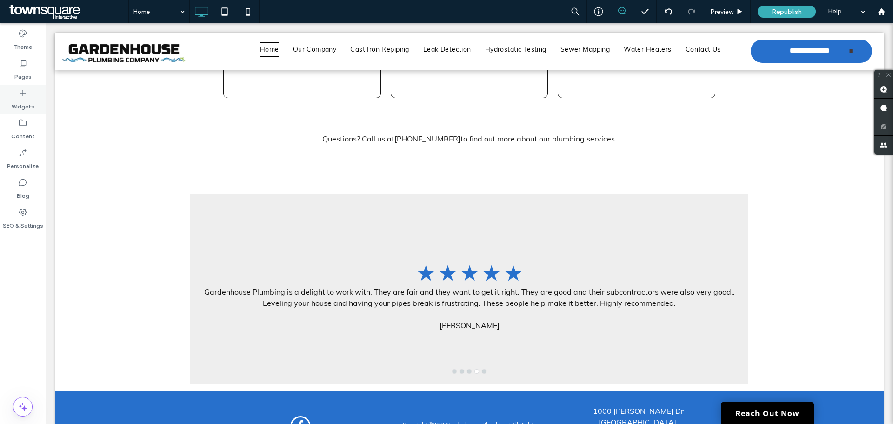
click at [31, 94] on div "Widgets" at bounding box center [23, 100] width 46 height 30
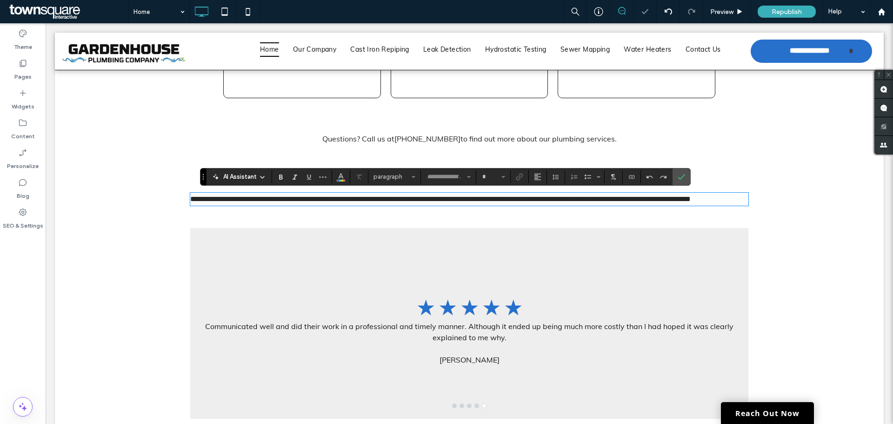
type input "****"
type input "**"
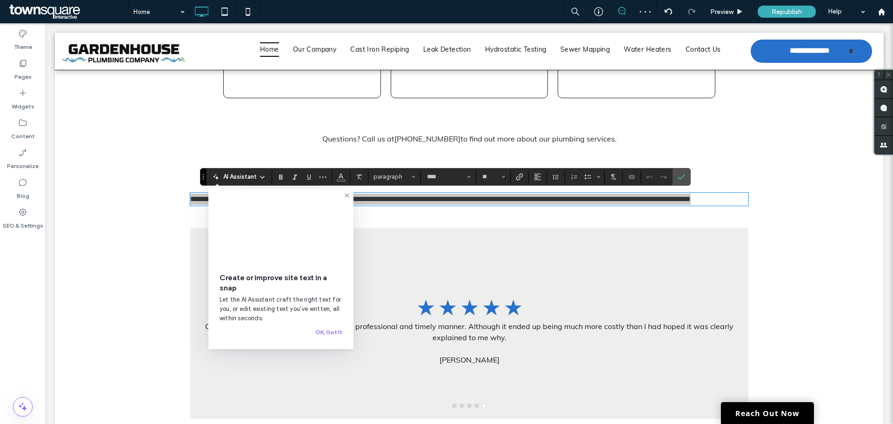
click at [348, 195] on icon at bounding box center [346, 195] width 7 height 7
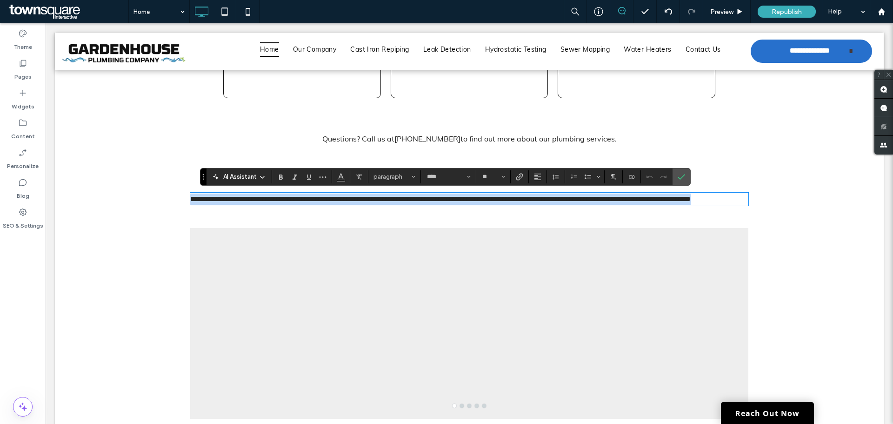
click at [316, 204] on p "**********" at bounding box center [469, 198] width 558 height 11
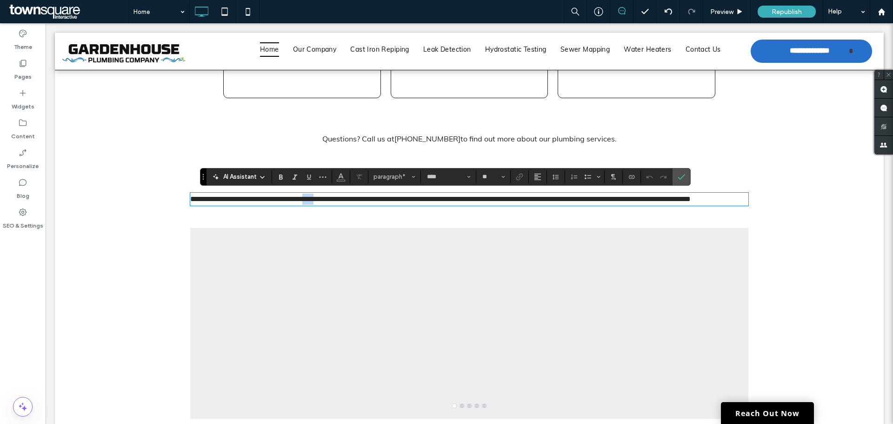
click at [316, 204] on p "**********" at bounding box center [469, 198] width 558 height 11
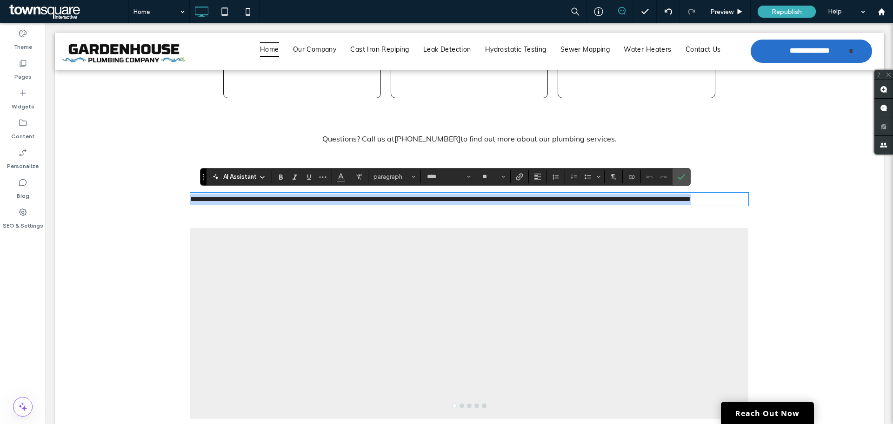
click at [316, 204] on p "**********" at bounding box center [469, 198] width 558 height 11
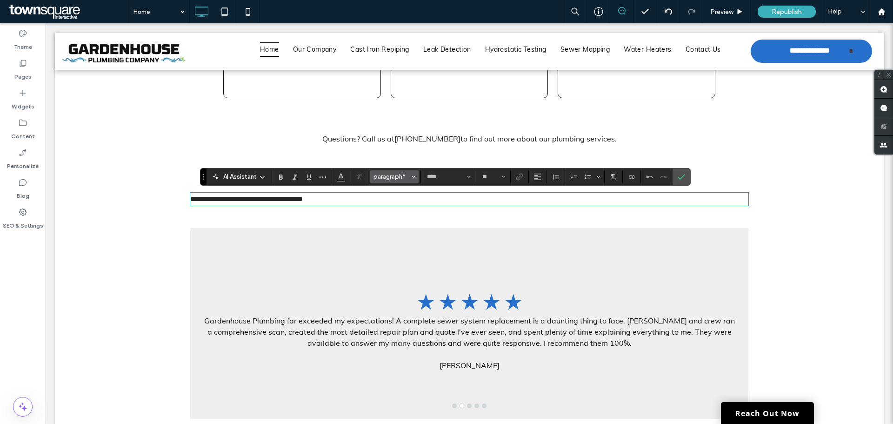
click at [401, 178] on span "paragraph*" at bounding box center [391, 176] width 36 height 7
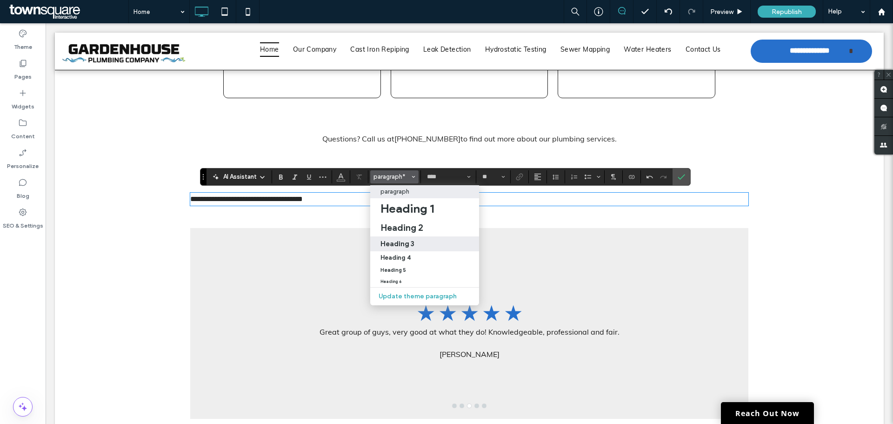
click at [410, 243] on h3 "Heading 3" at bounding box center [397, 243] width 34 height 9
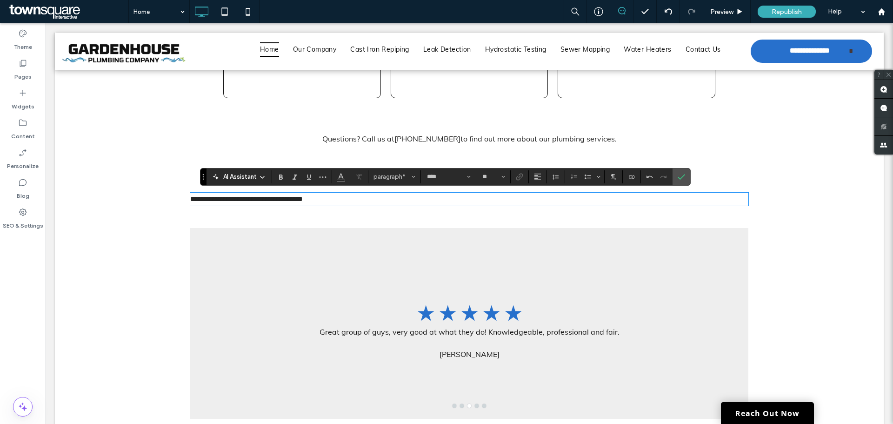
type input "**"
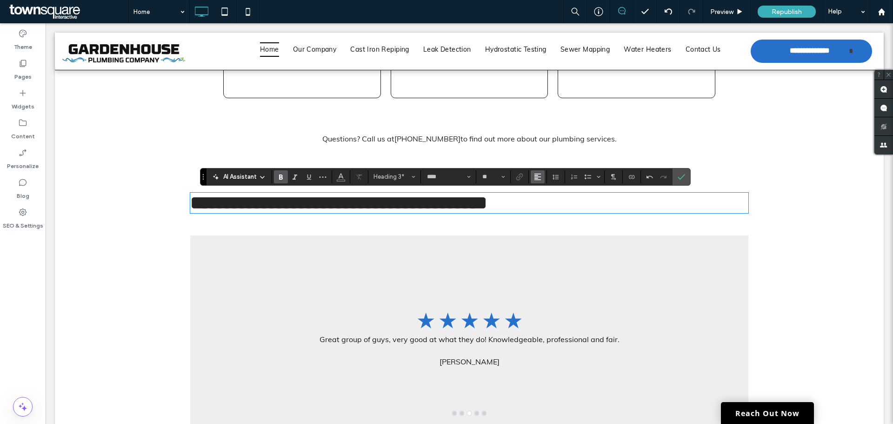
click at [535, 175] on use "Alignment" at bounding box center [537, 176] width 7 height 7
click at [550, 201] on div "ui.textEditor.alignment.center" at bounding box center [547, 204] width 12 height 7
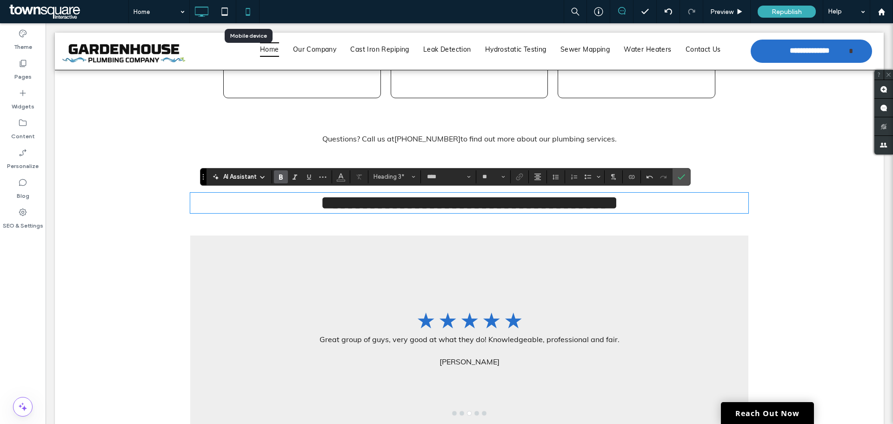
click at [242, 13] on icon at bounding box center [248, 11] width 19 height 19
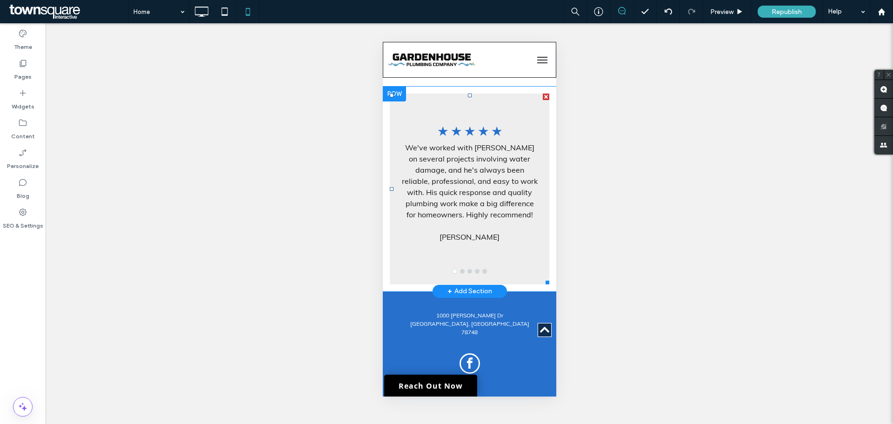
scroll to position [2072, 0]
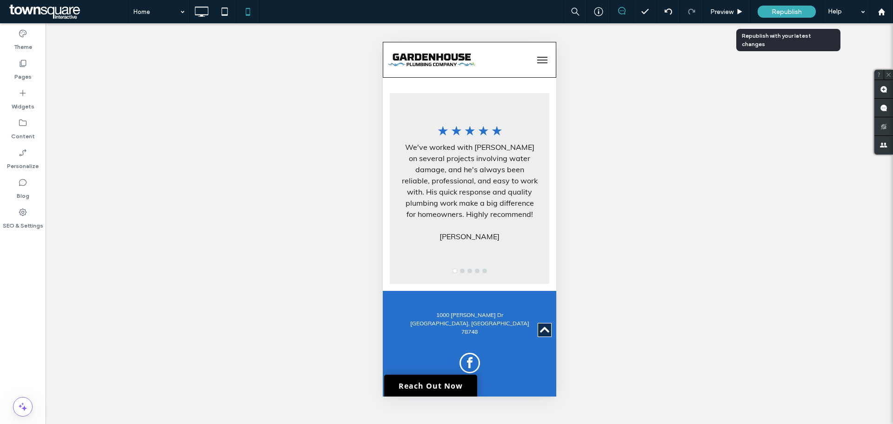
click at [774, 10] on span "Republish" at bounding box center [787, 12] width 30 height 8
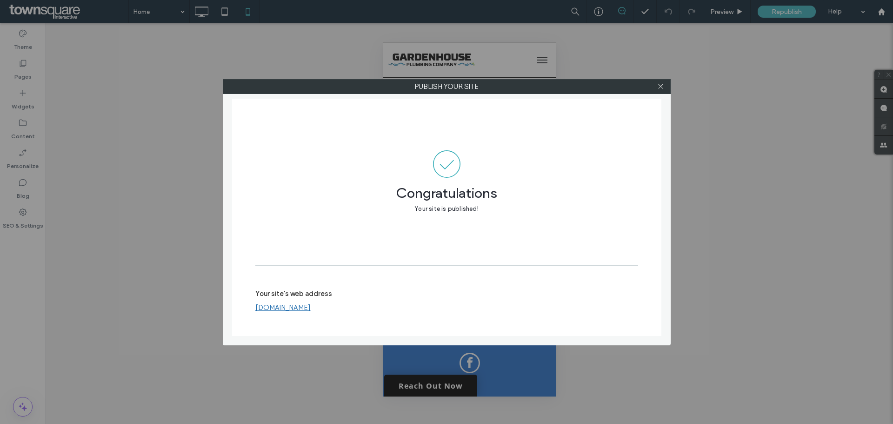
click at [657, 83] on div at bounding box center [661, 87] width 14 height 14
click at [657, 87] on div at bounding box center [661, 87] width 14 height 14
click at [661, 85] on icon at bounding box center [660, 86] width 7 height 7
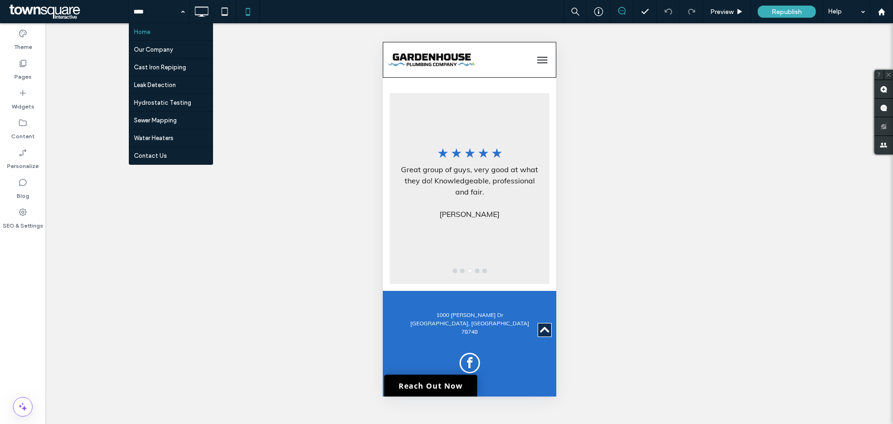
click at [80, 11] on span at bounding box center [67, 11] width 121 height 19
